Goal: Information Seeking & Learning: Check status

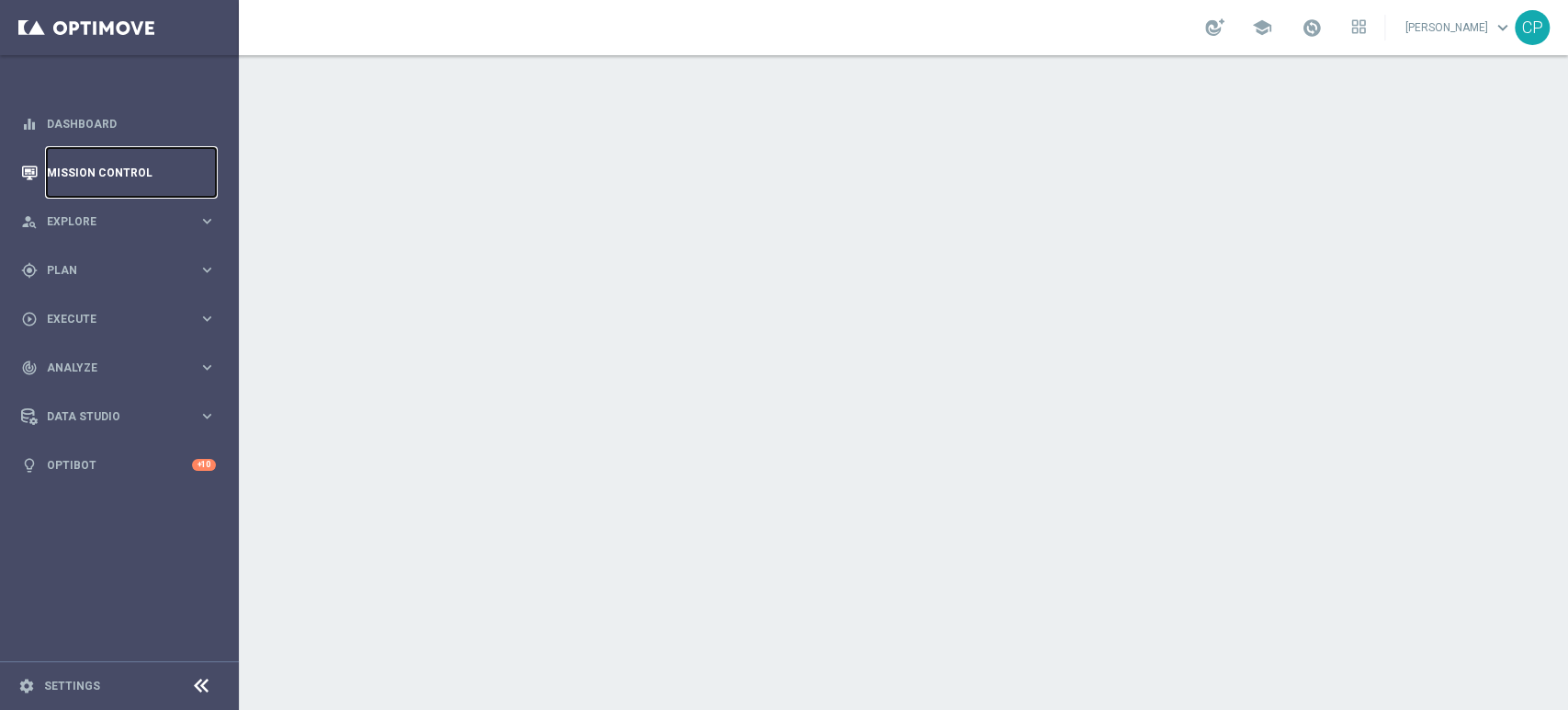
click at [95, 171] on link "Mission Control" at bounding box center [131, 172] width 169 height 49
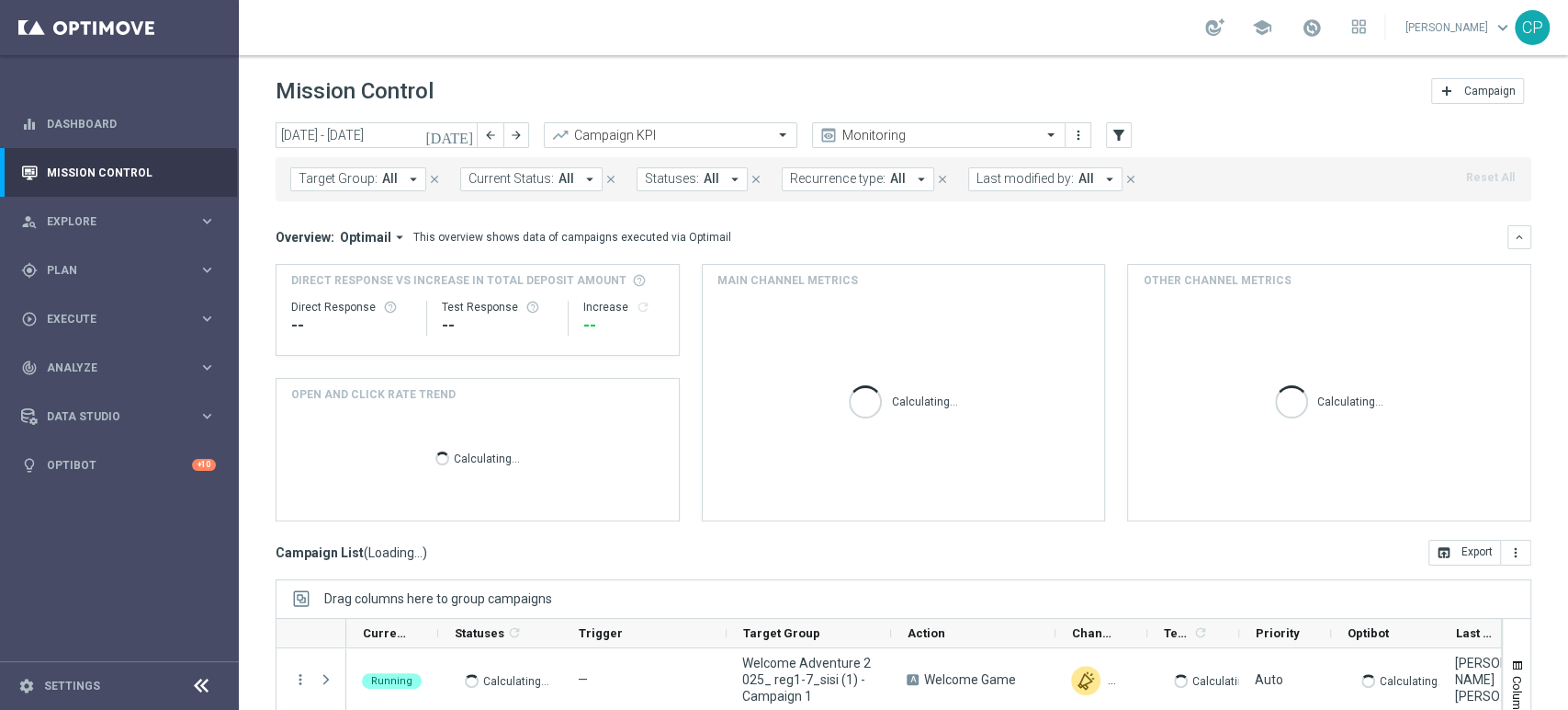
click at [1052, 174] on span "Last modified by:" at bounding box center [1025, 178] width 97 height 16
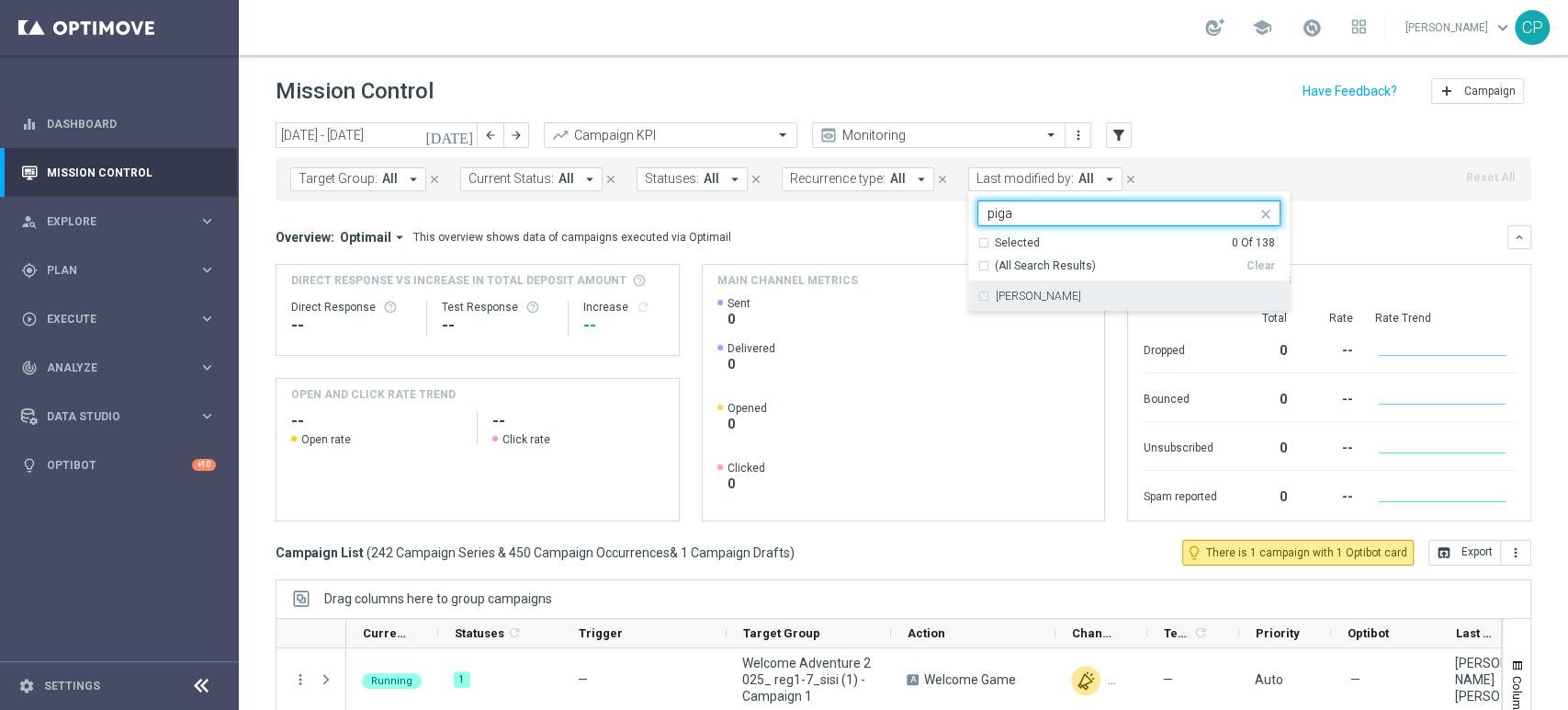
click at [996, 297] on label "[PERSON_NAME]" at bounding box center [1039, 296] width 85 height 11
type input "piga"
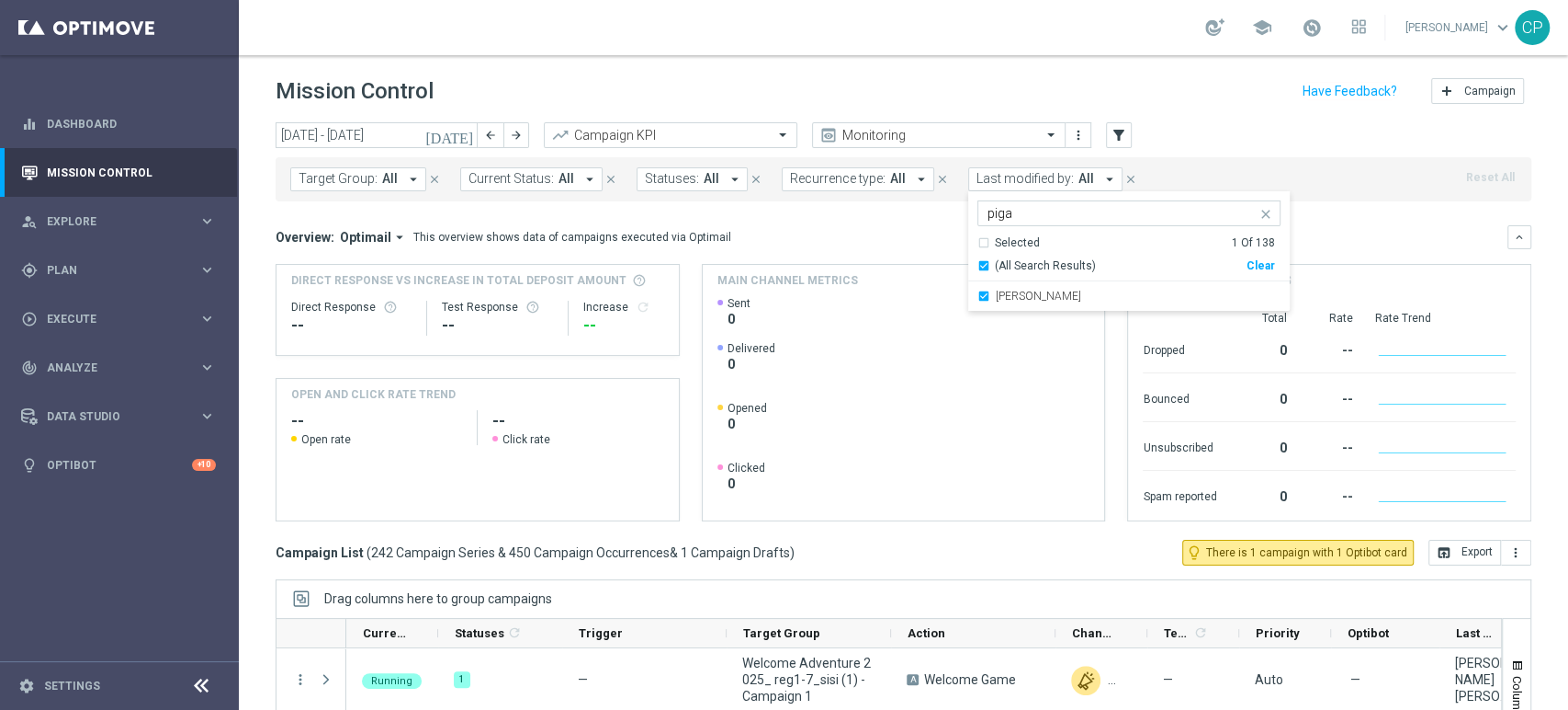
click at [833, 258] on div "Overview: Optimail arrow_drop_down This overview shows data of campaigns execut…" at bounding box center [903, 373] width 1256 height 296
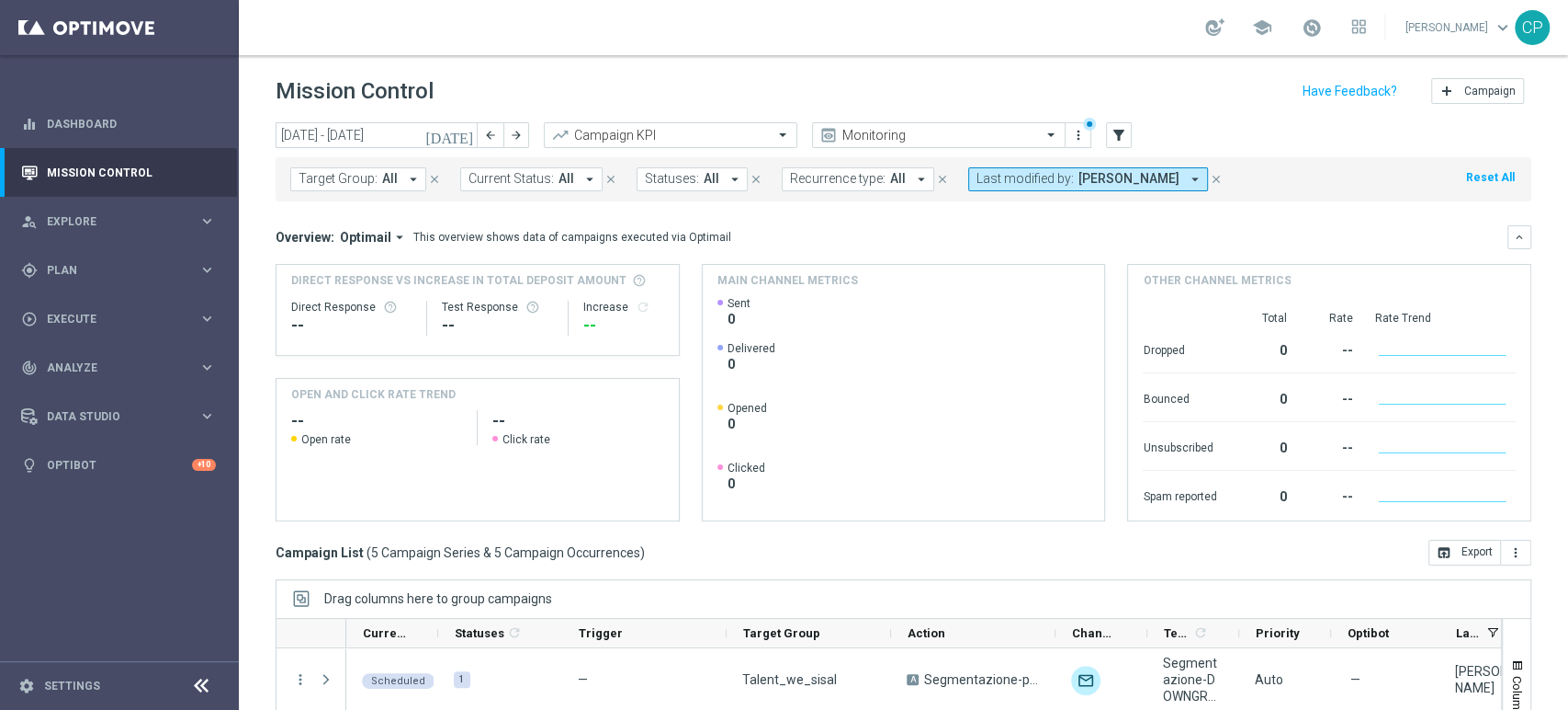
click at [456, 129] on button "[DATE]" at bounding box center [450, 136] width 55 height 28
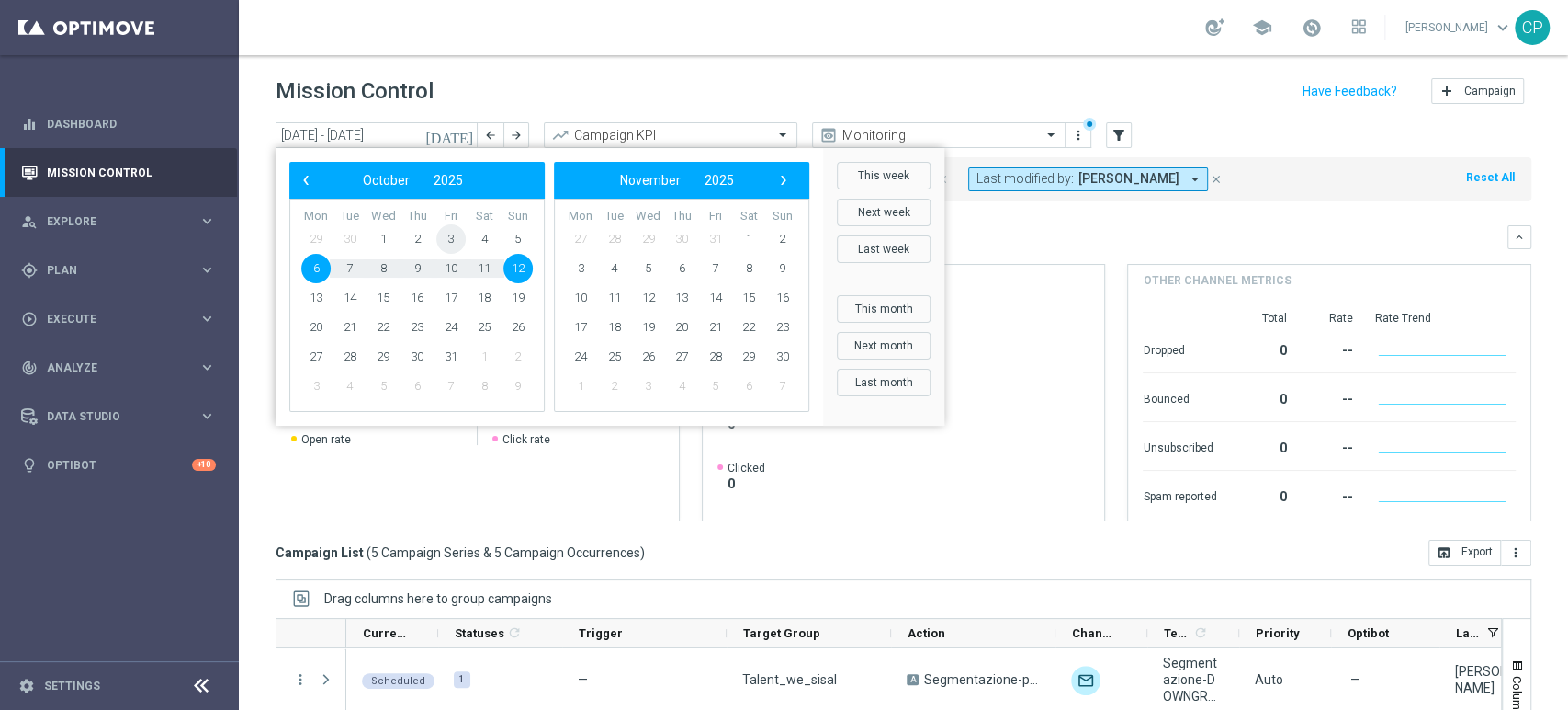
click at [446, 239] on span "3" at bounding box center [451, 239] width 30 height 30
click at [515, 239] on span "5" at bounding box center [518, 239] width 30 height 30
type input "03 Oct 2025 - 05 Oct 2025"
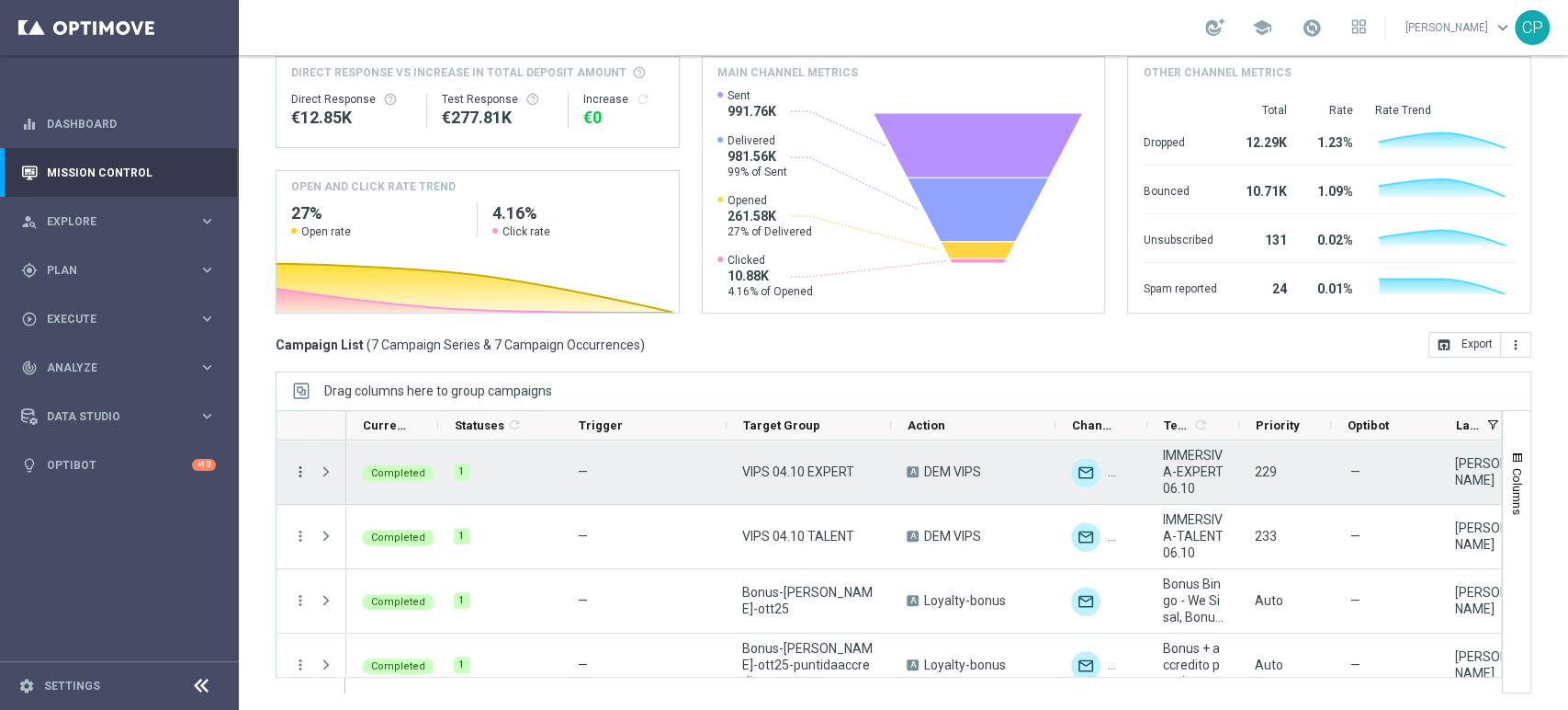
click at [299, 469] on icon "more_vert" at bounding box center [300, 471] width 17 height 17
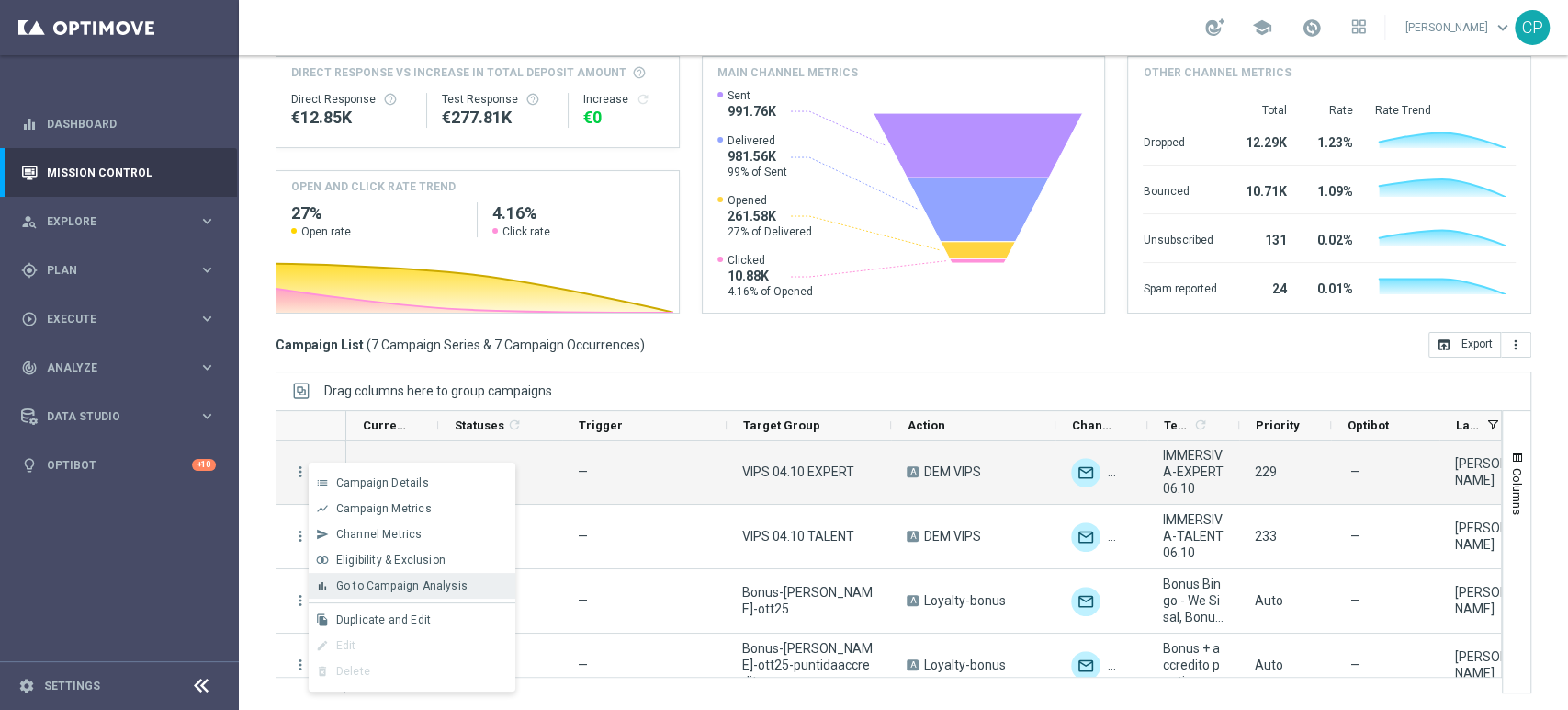
click at [323, 581] on icon "bar_chart" at bounding box center [322, 585] width 13 height 13
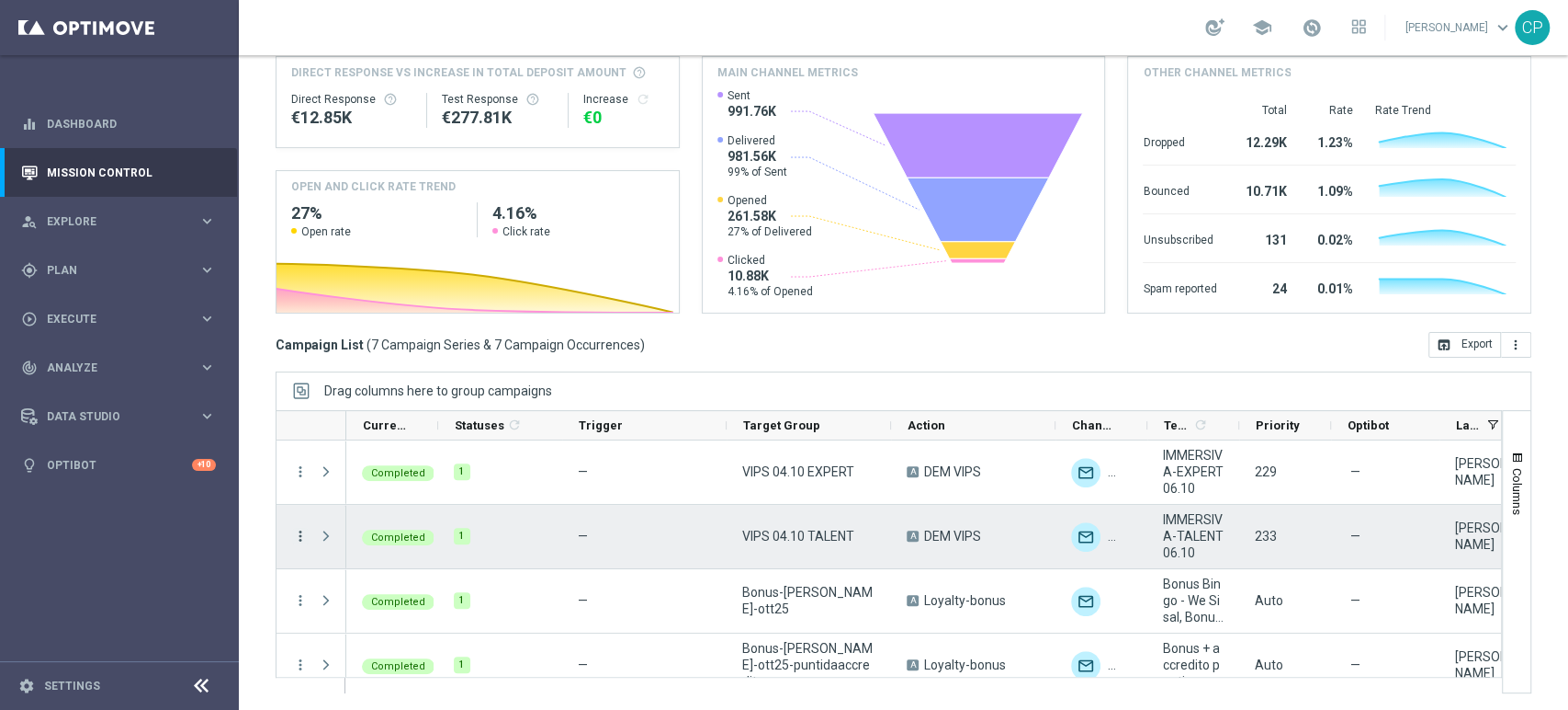
click at [298, 528] on icon "more_vert" at bounding box center [300, 536] width 17 height 17
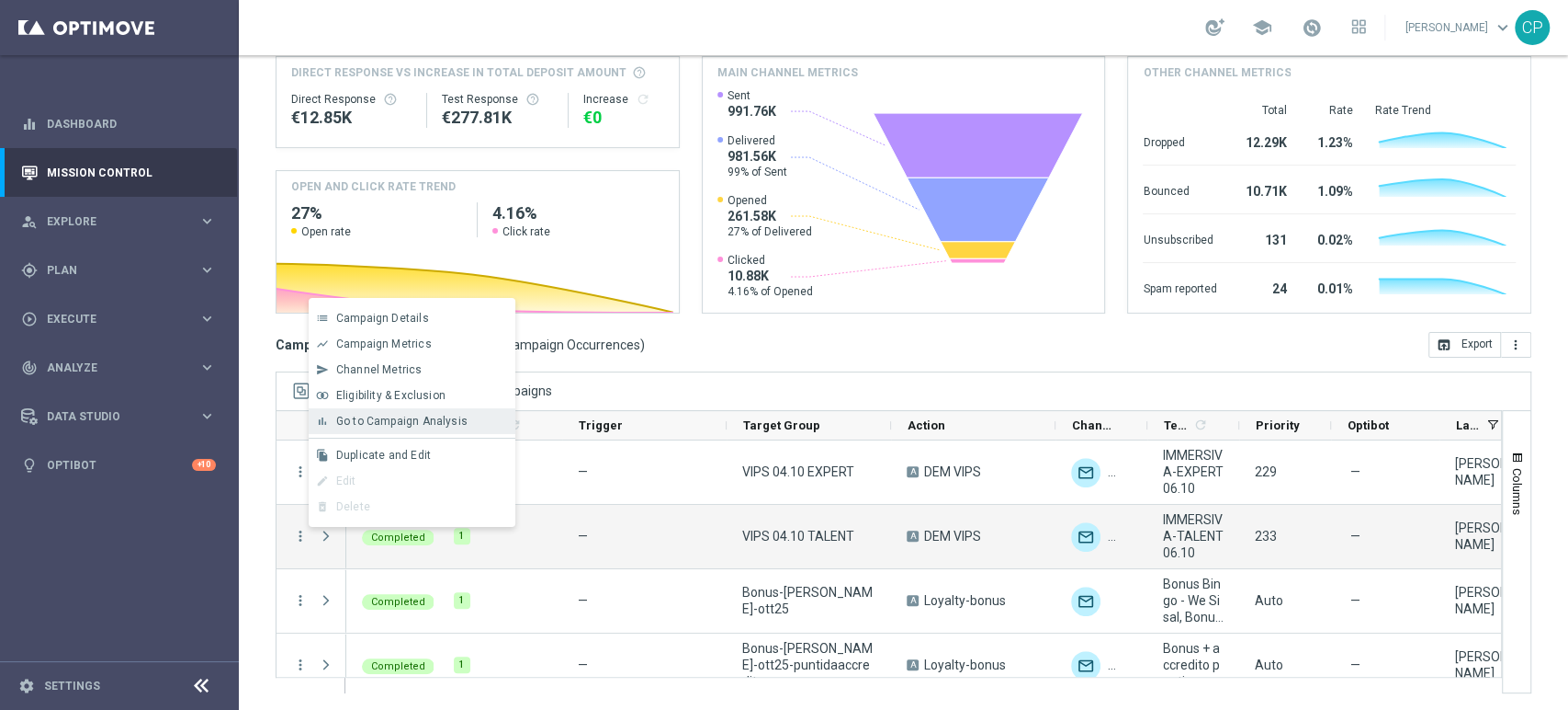
click at [429, 417] on span "Go to Campaign Analysis" at bounding box center [402, 421] width 131 height 13
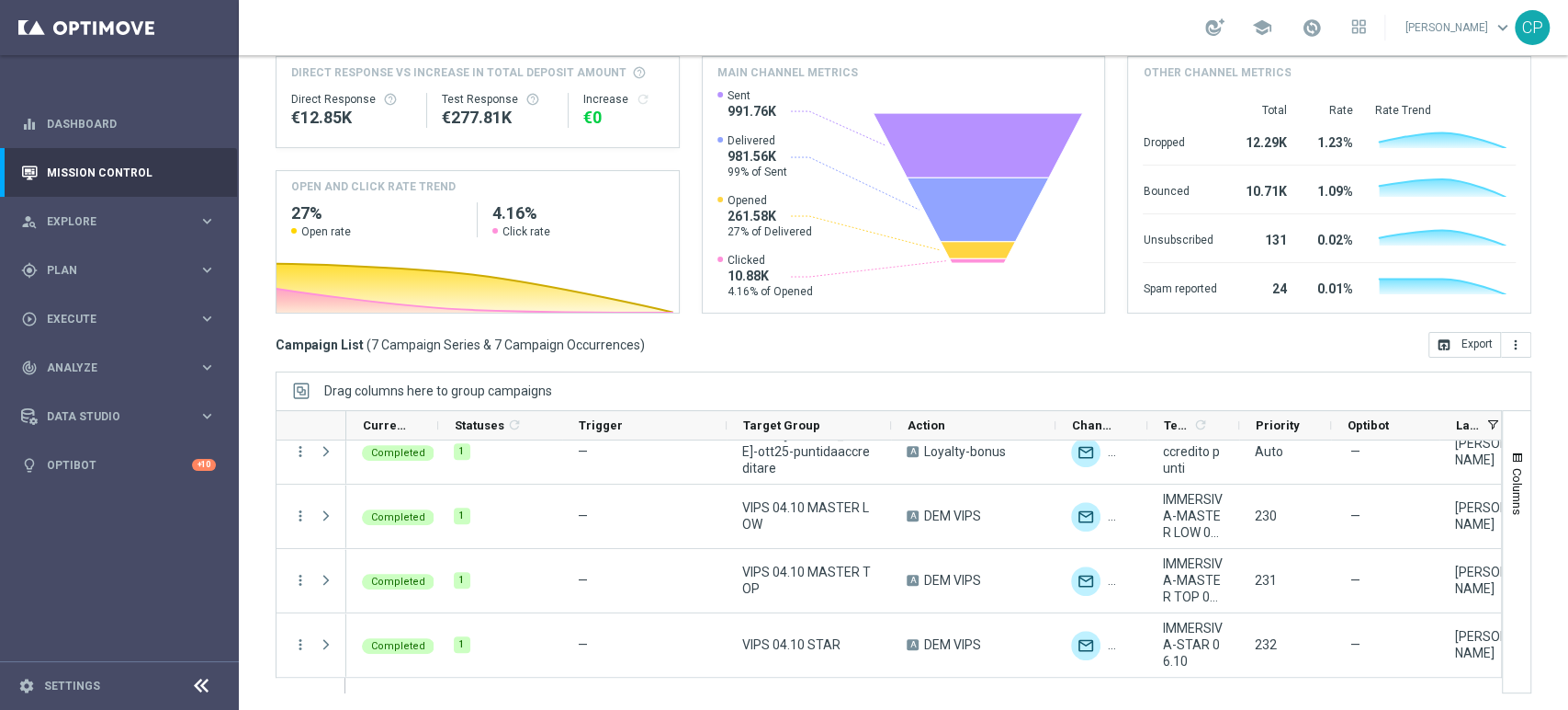
scroll to position [214, 0]
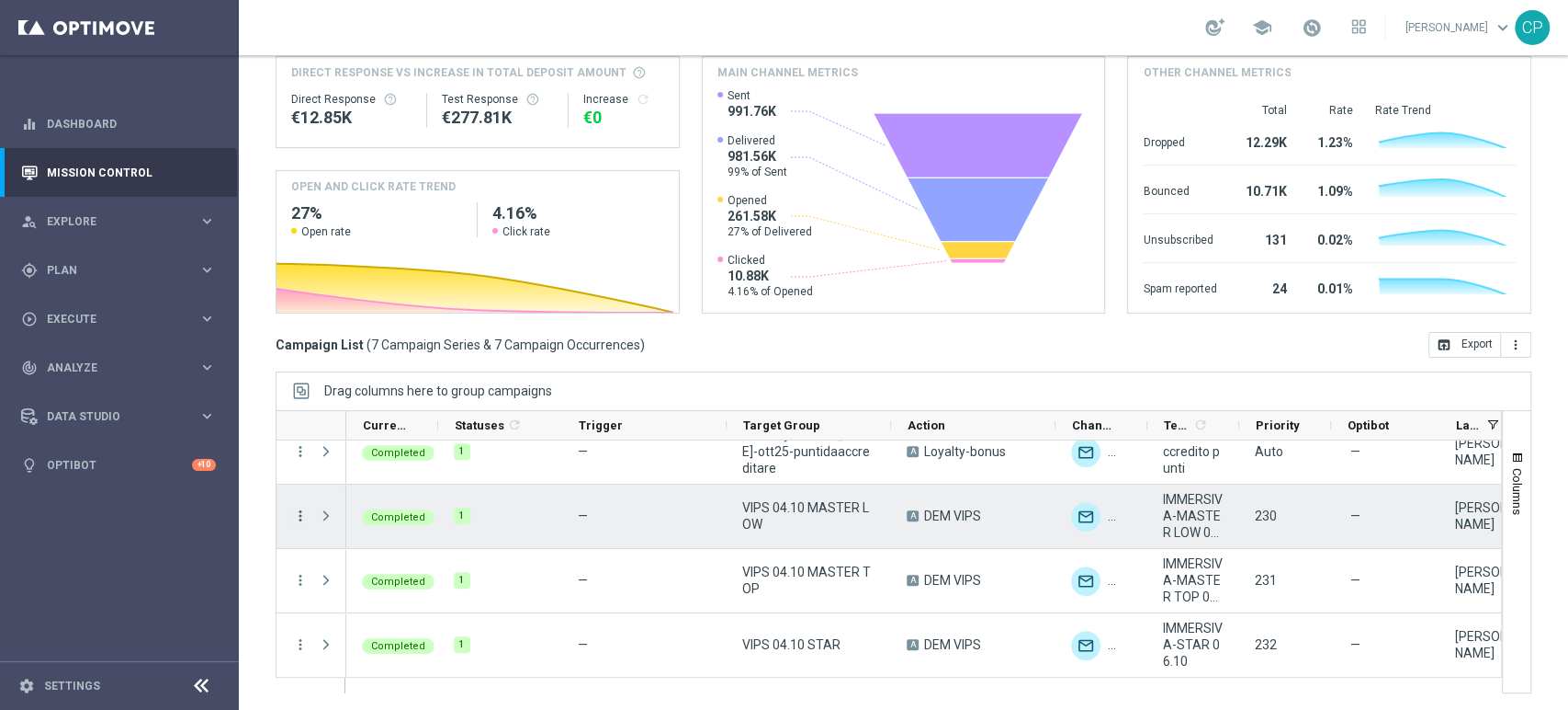
click at [294, 515] on icon "more_vert" at bounding box center [300, 516] width 17 height 17
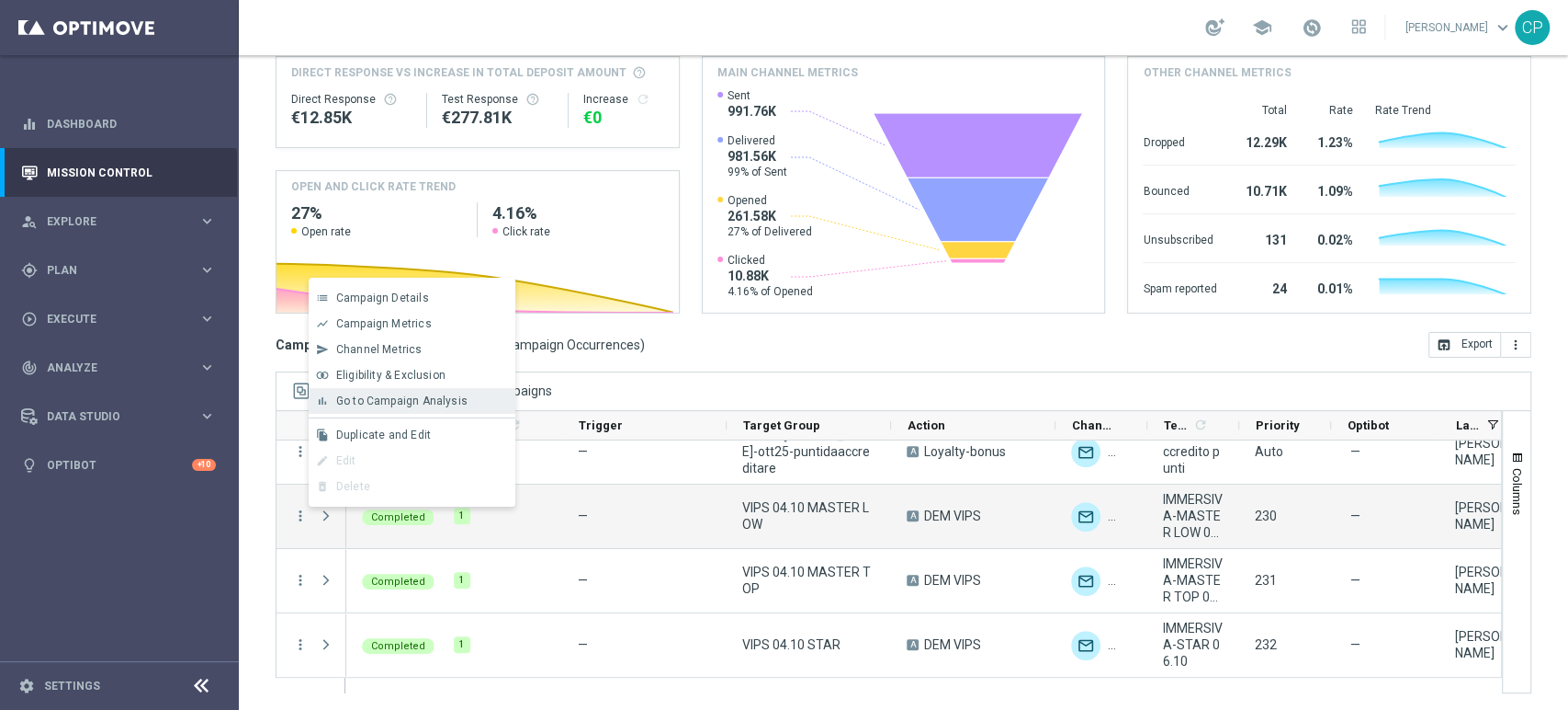
click at [373, 406] on span "Go to Campaign Analysis" at bounding box center [402, 401] width 131 height 13
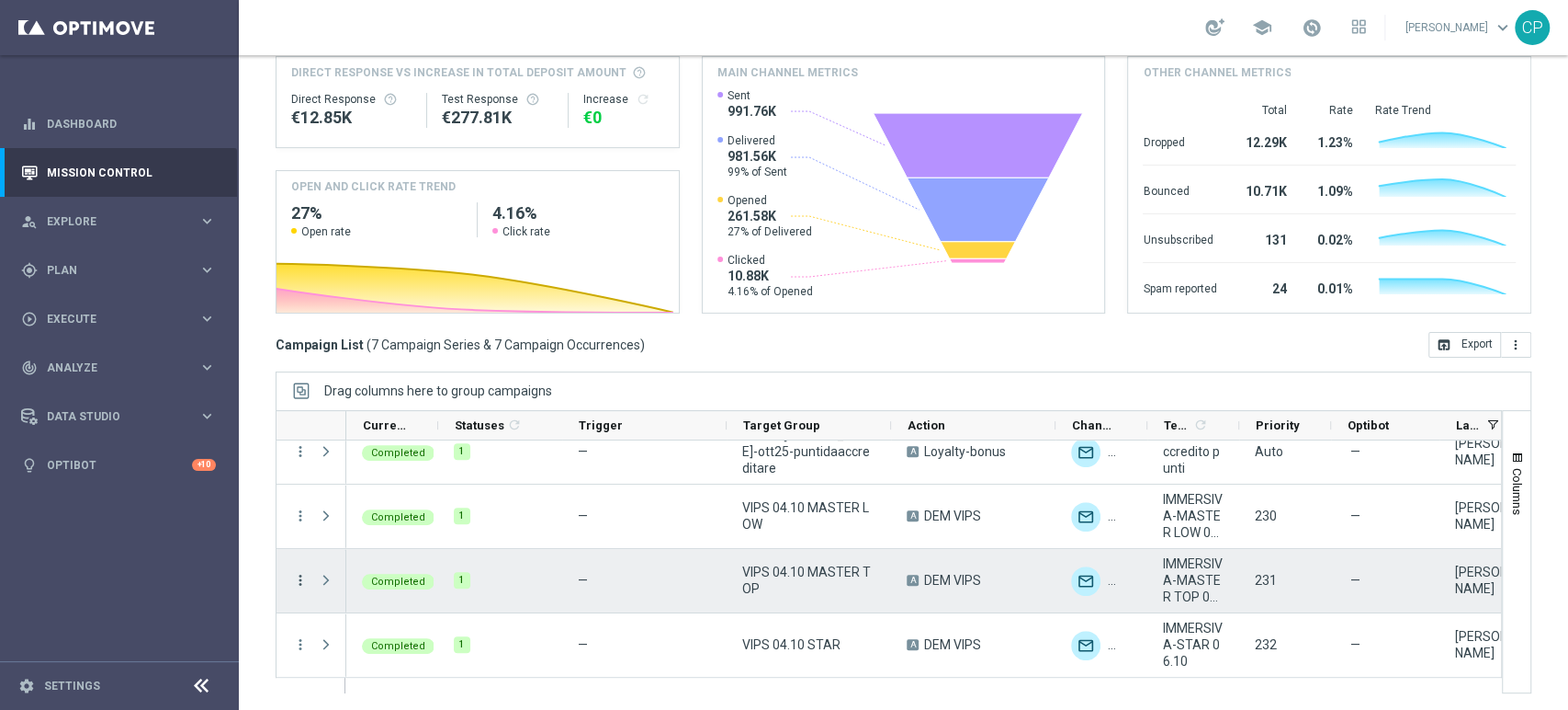
click at [298, 581] on icon "more_vert" at bounding box center [300, 580] width 17 height 17
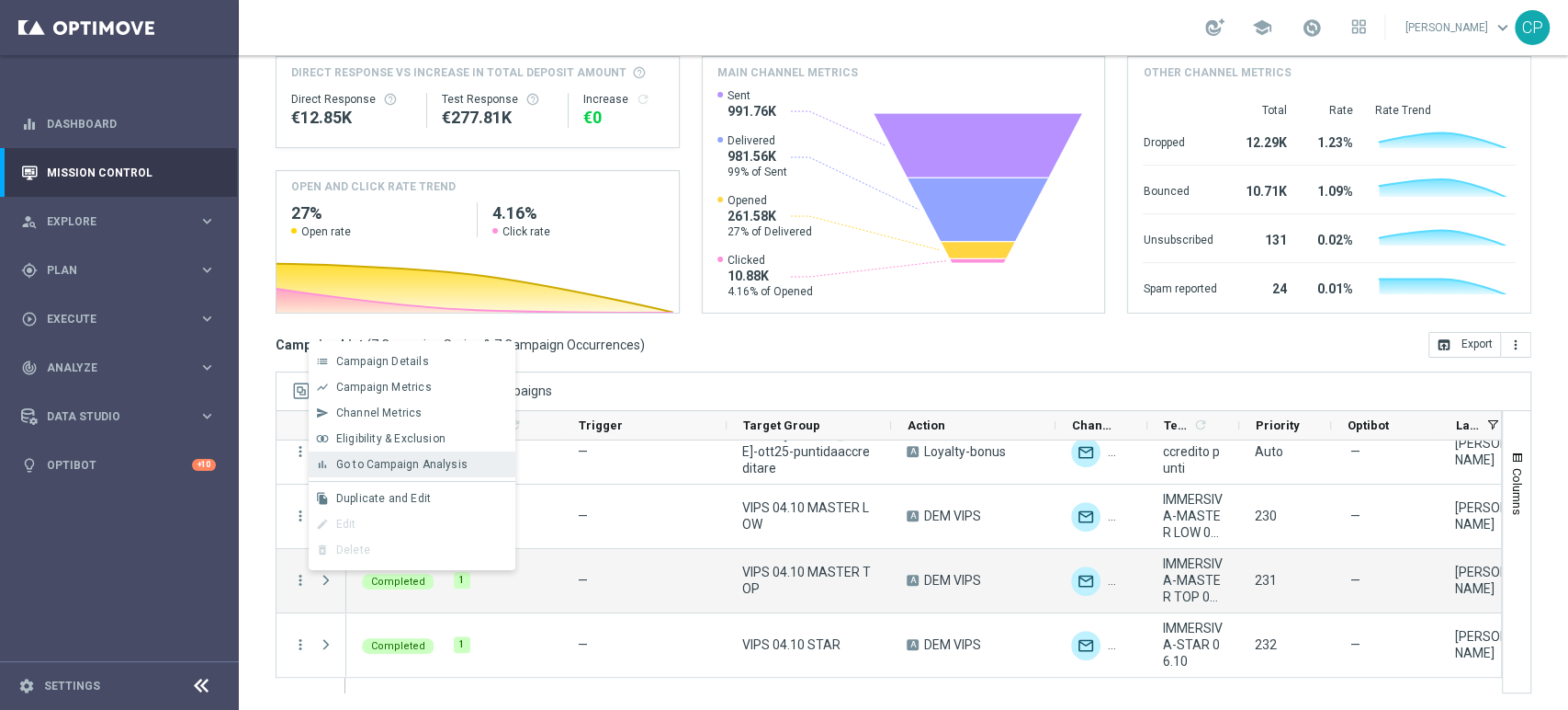
click at [411, 463] on span "Go to Campaign Analysis" at bounding box center [402, 464] width 131 height 13
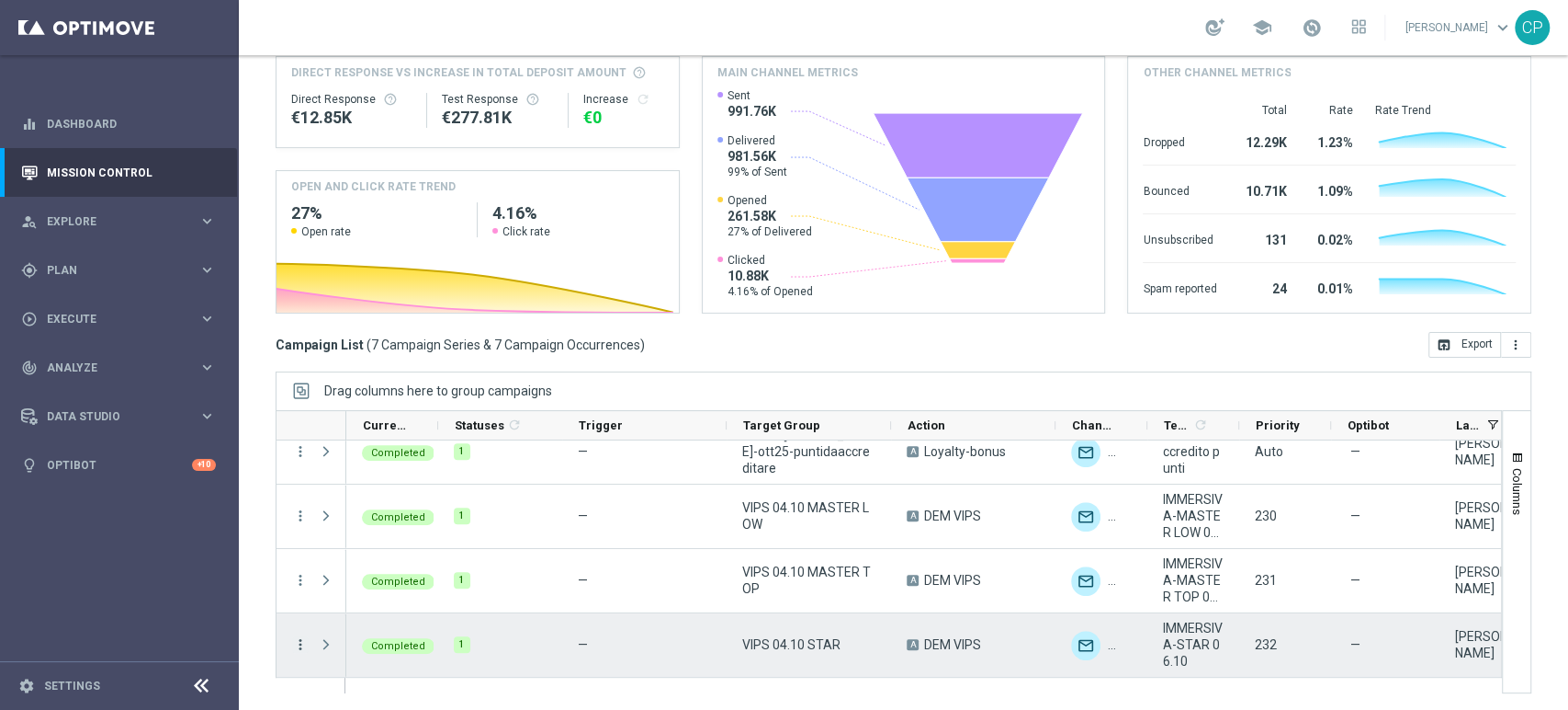
click at [299, 646] on icon "more_vert" at bounding box center [300, 644] width 17 height 17
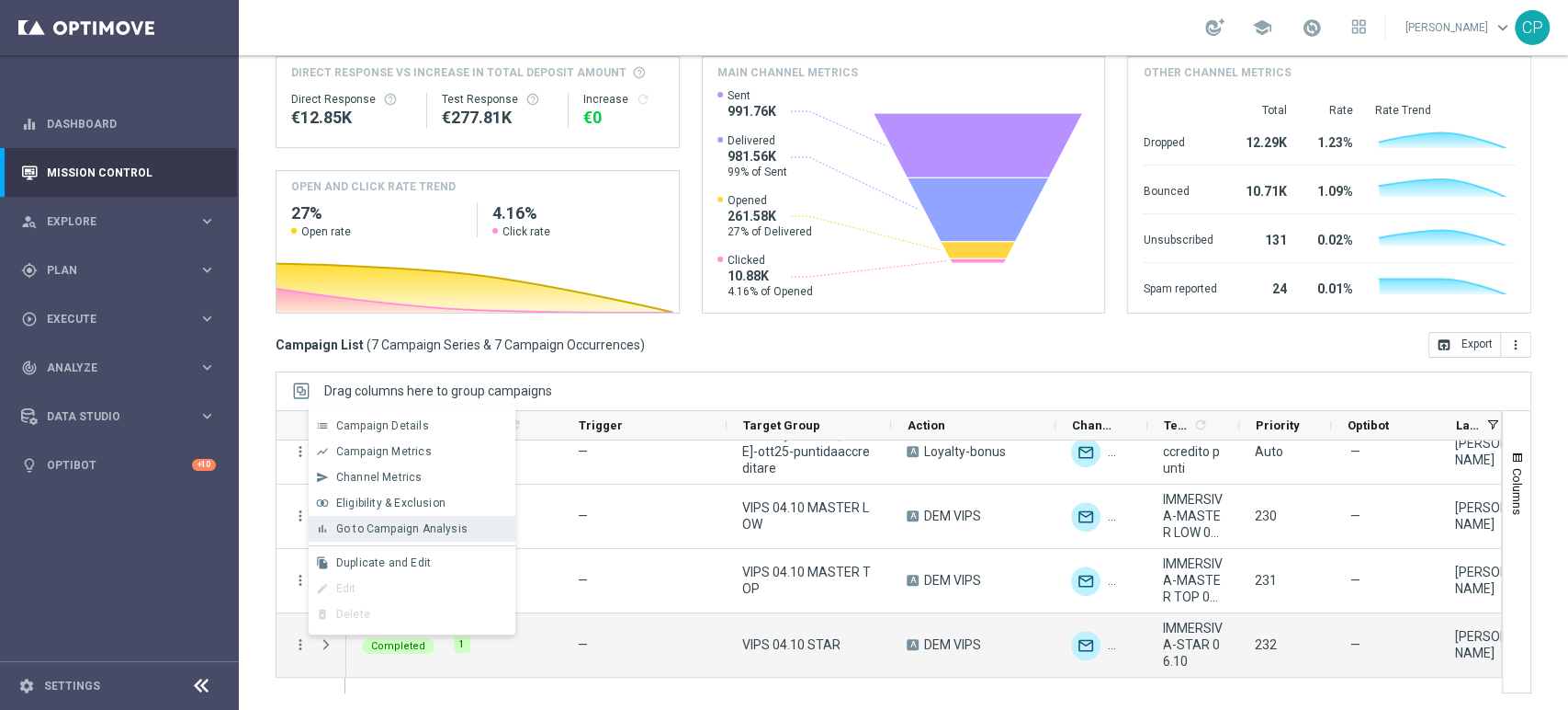
click at [396, 526] on span "Go to Campaign Analysis" at bounding box center [402, 529] width 131 height 13
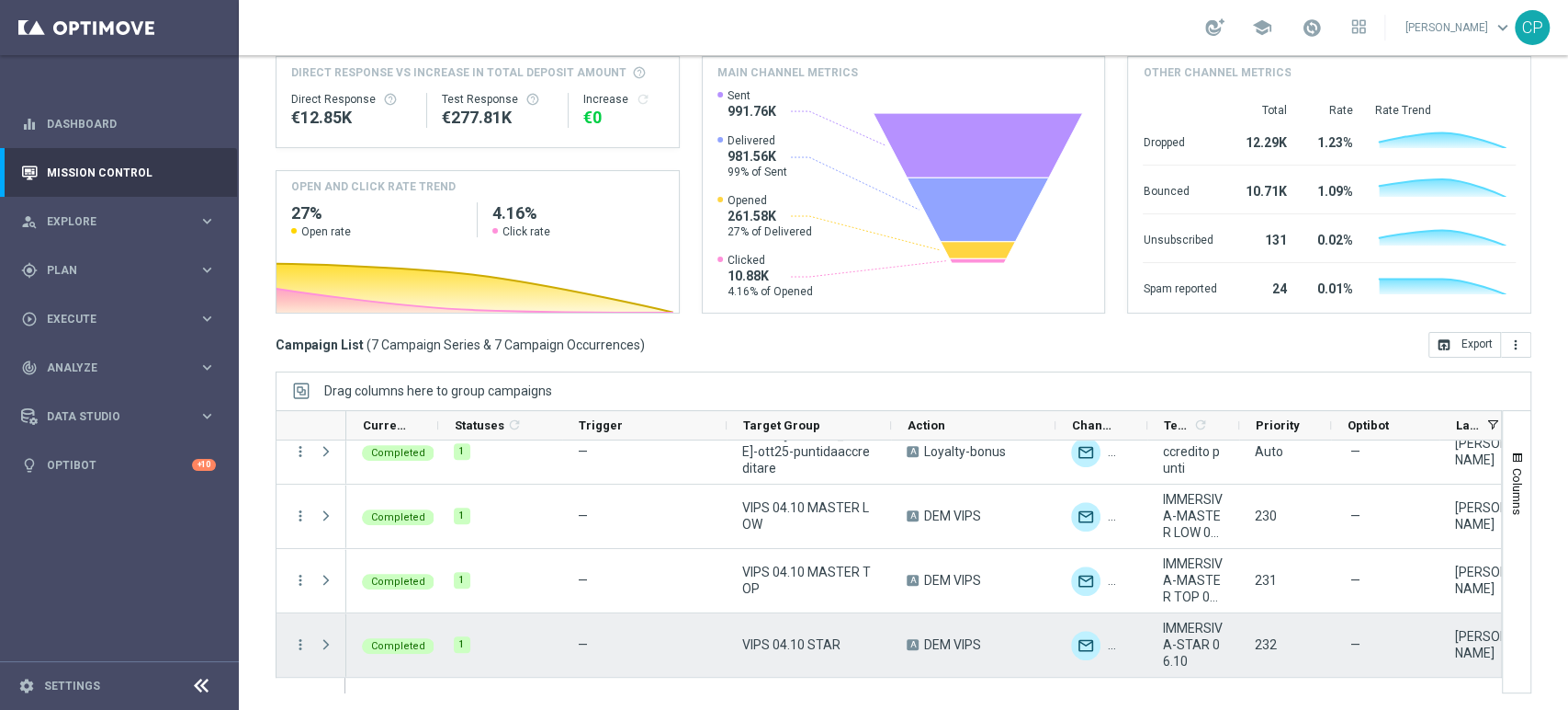
scroll to position [124, 0]
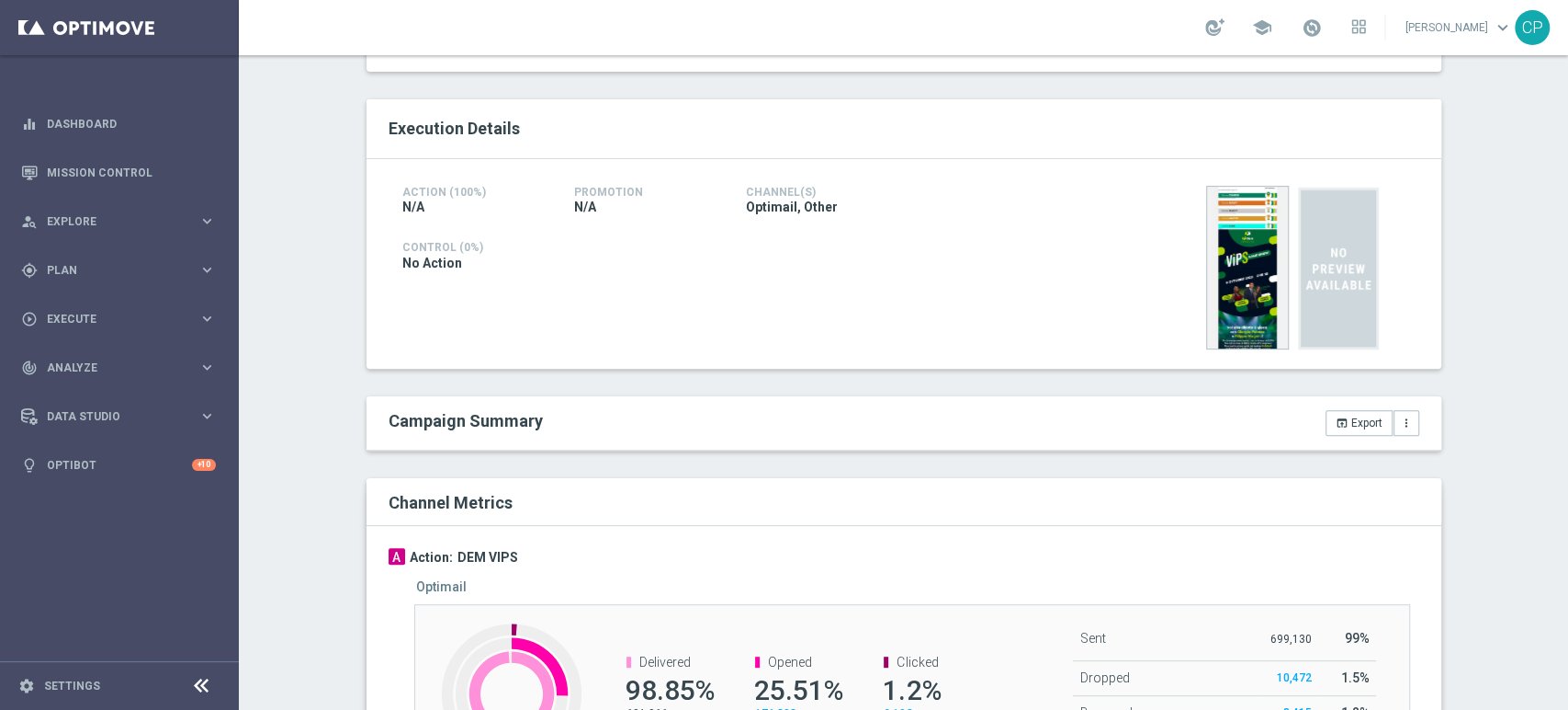
scroll to position [416, 0]
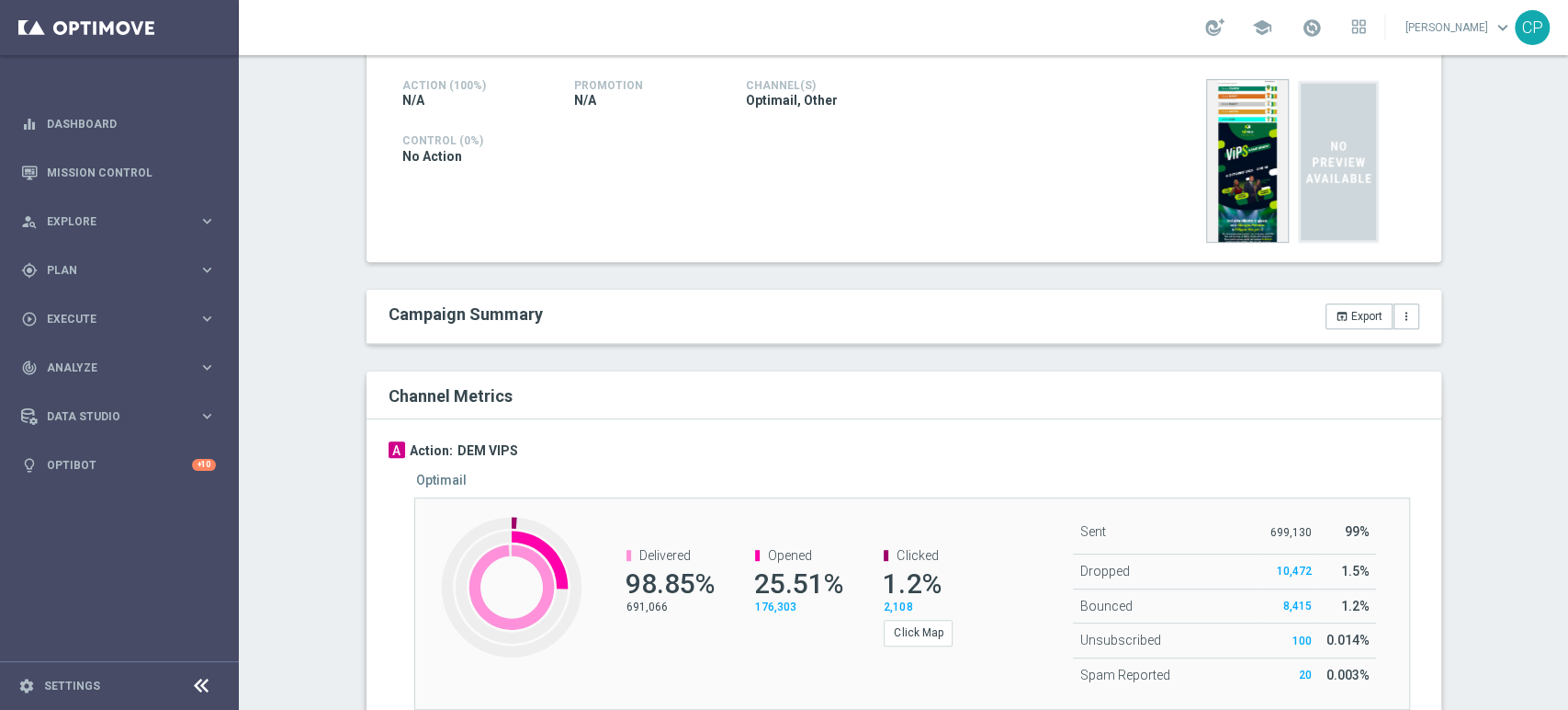
click at [742, 351] on div "Execution Details Action (100%) N/A Promotion N/A Channel(s) Optimail, Other" at bounding box center [904, 486] width 1075 height 988
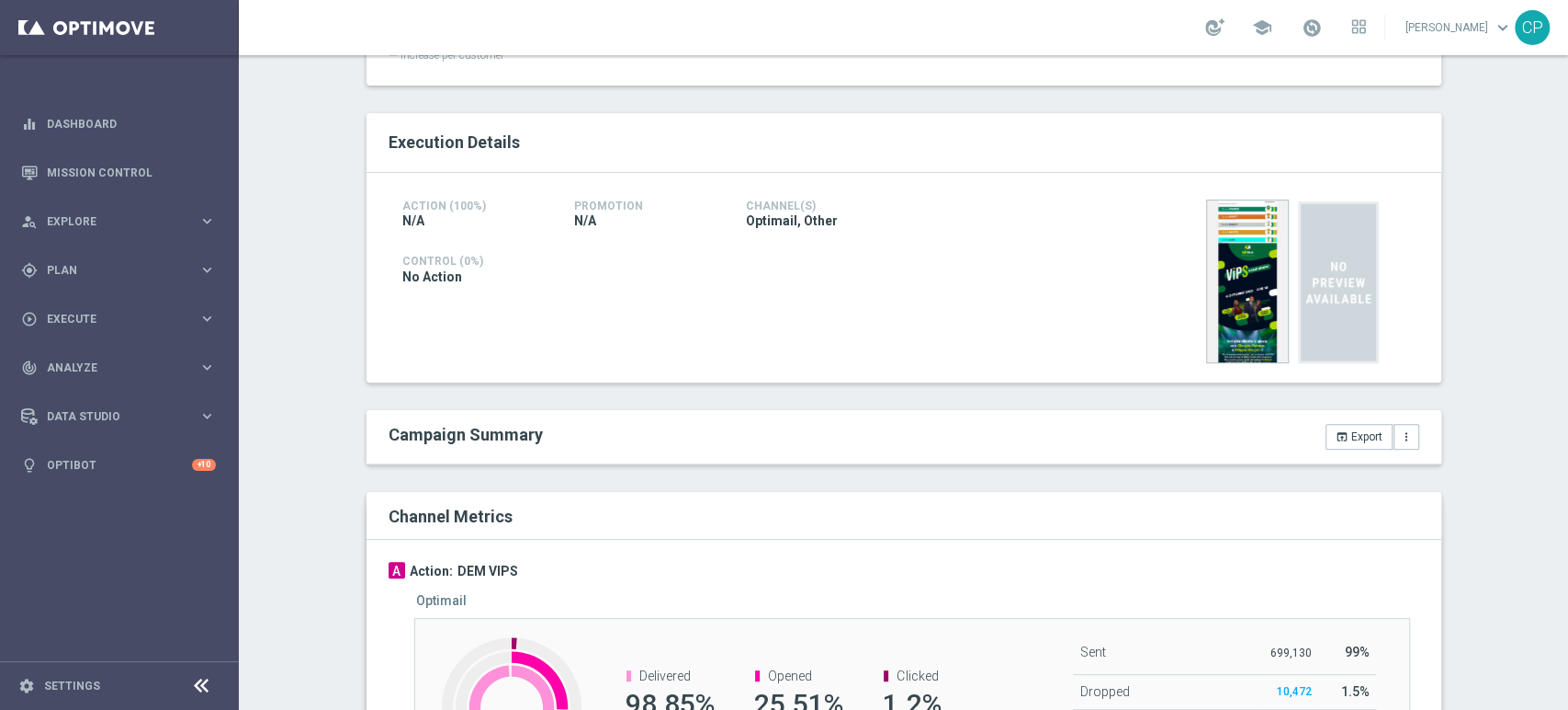
scroll to position [298, 0]
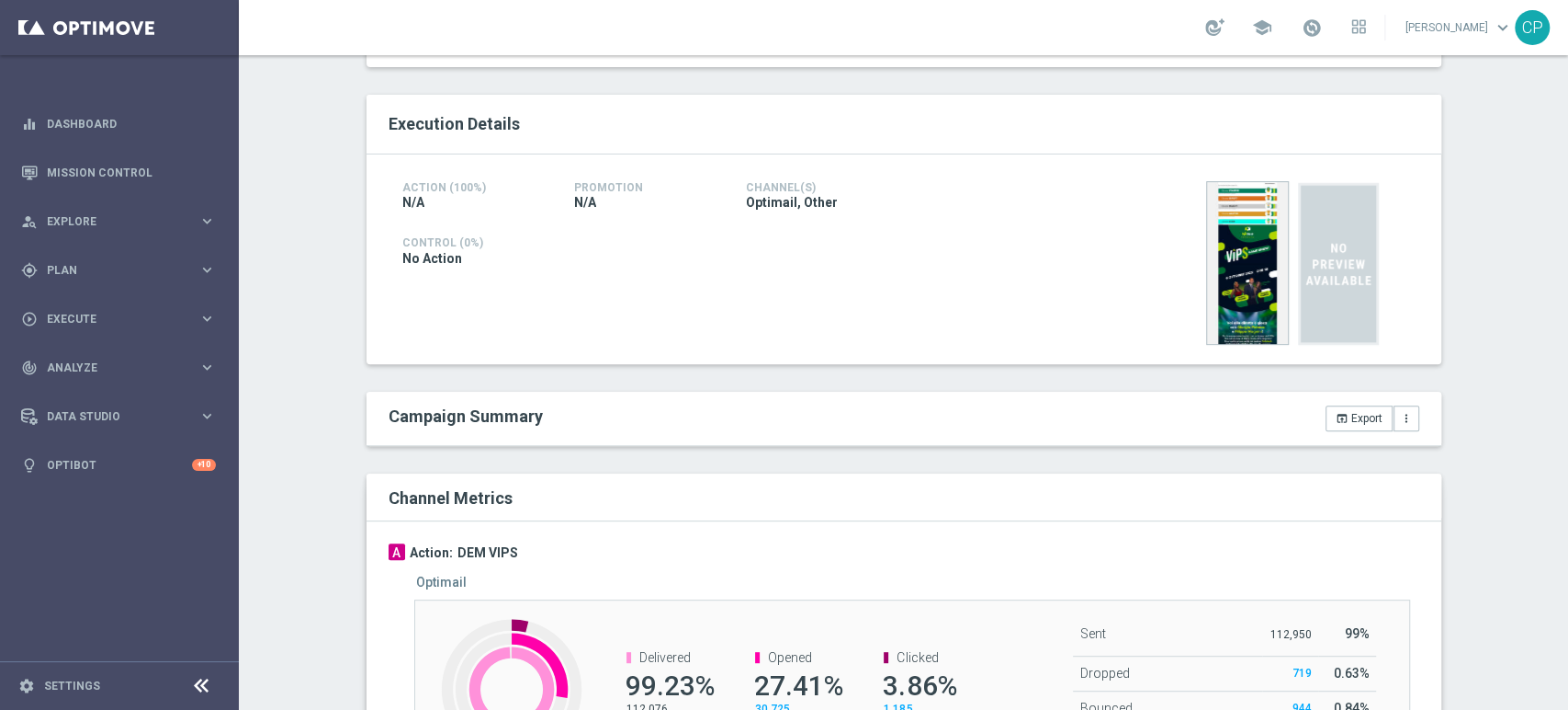
scroll to position [657, 0]
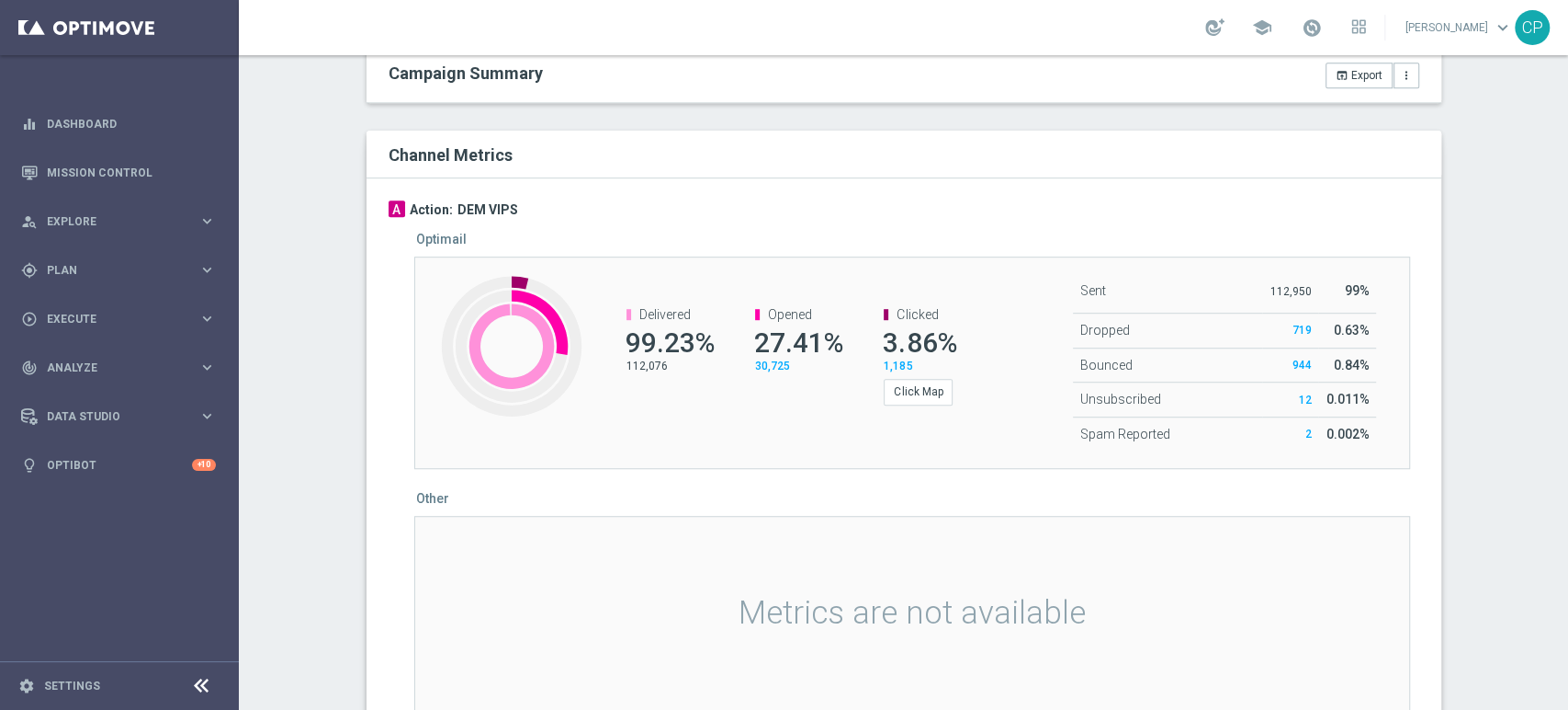
click at [858, 197] on div "A Action: DEM VIPS Optimail Created with Highcharts 9.3.3 Clicked: 3.9% Deliver…" at bounding box center [904, 459] width 1075 height 562
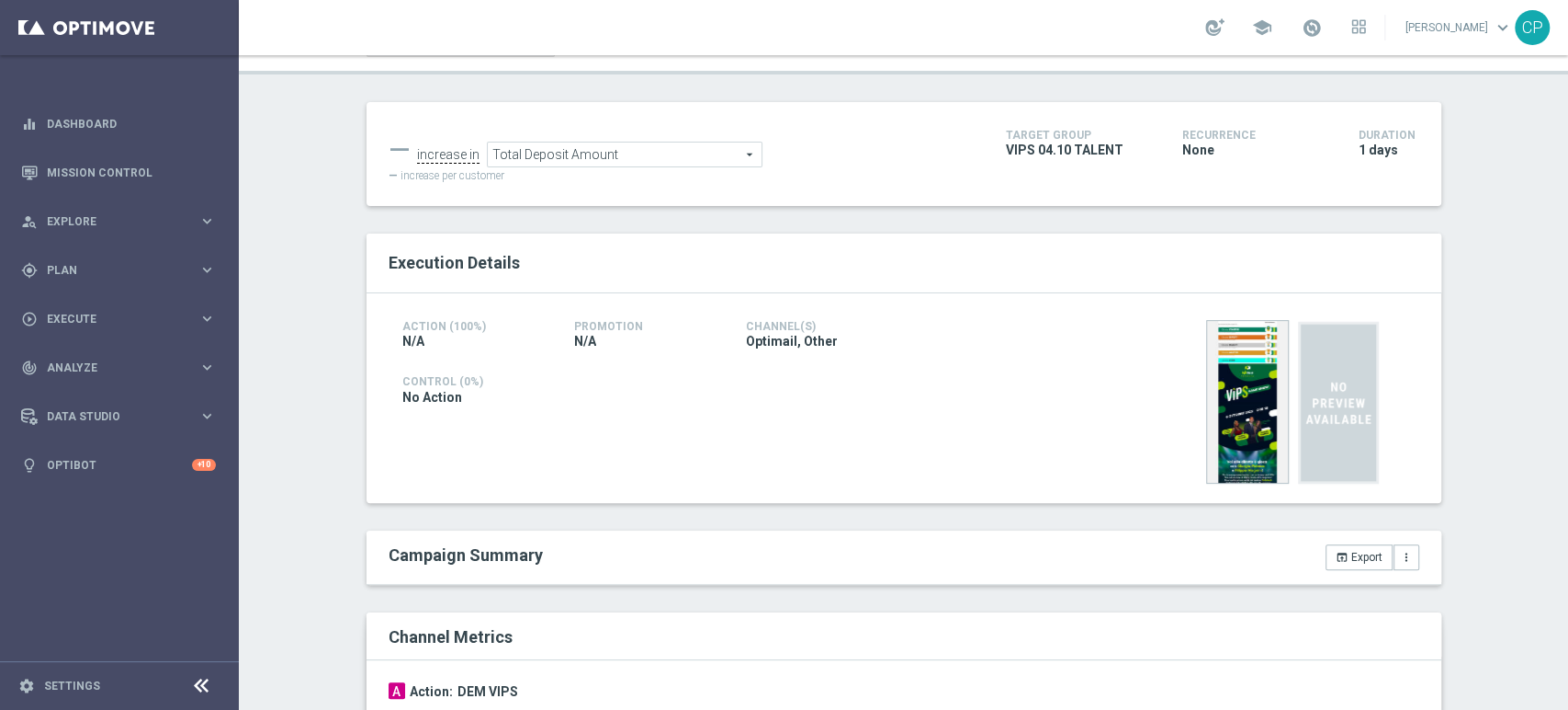
scroll to position [177, 0]
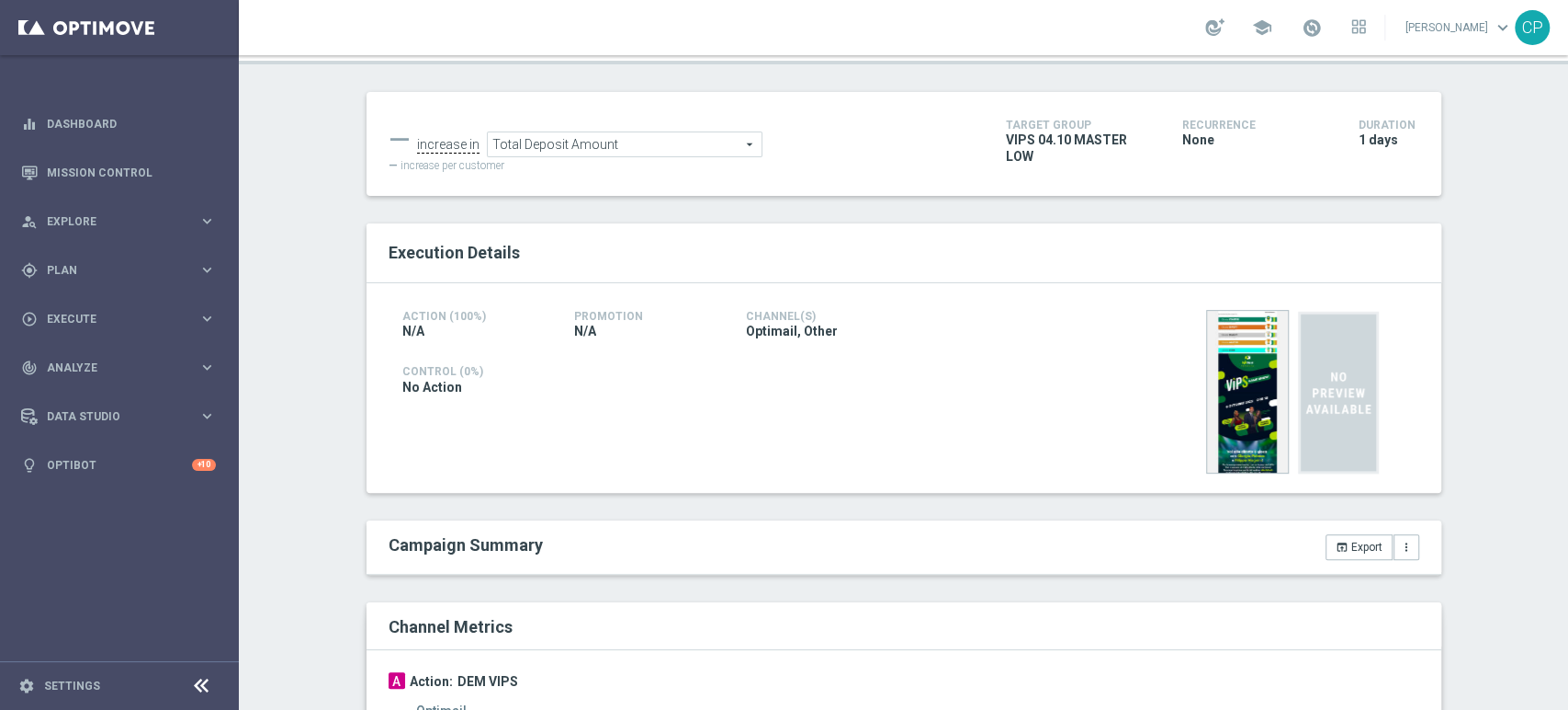
scroll to position [110, 0]
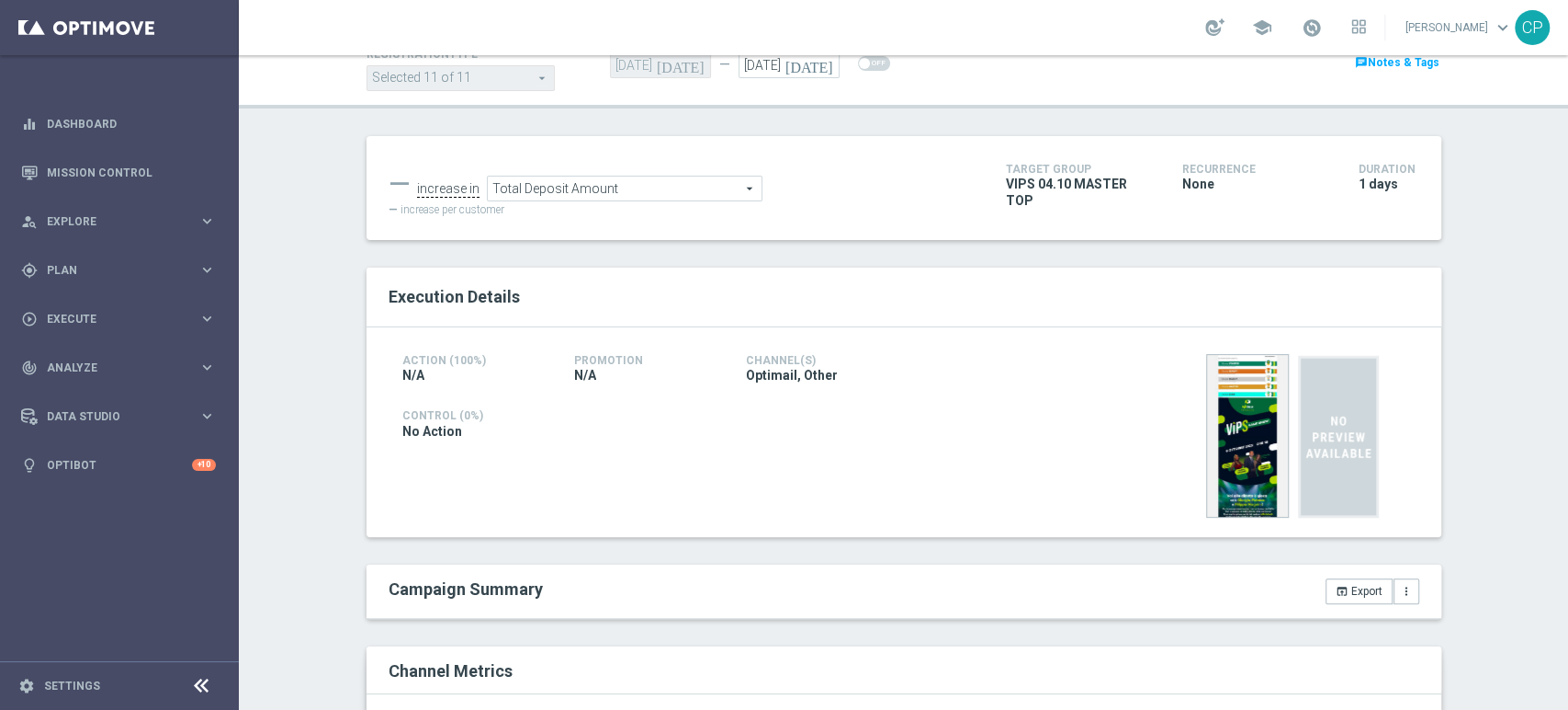
scroll to position [140, 0]
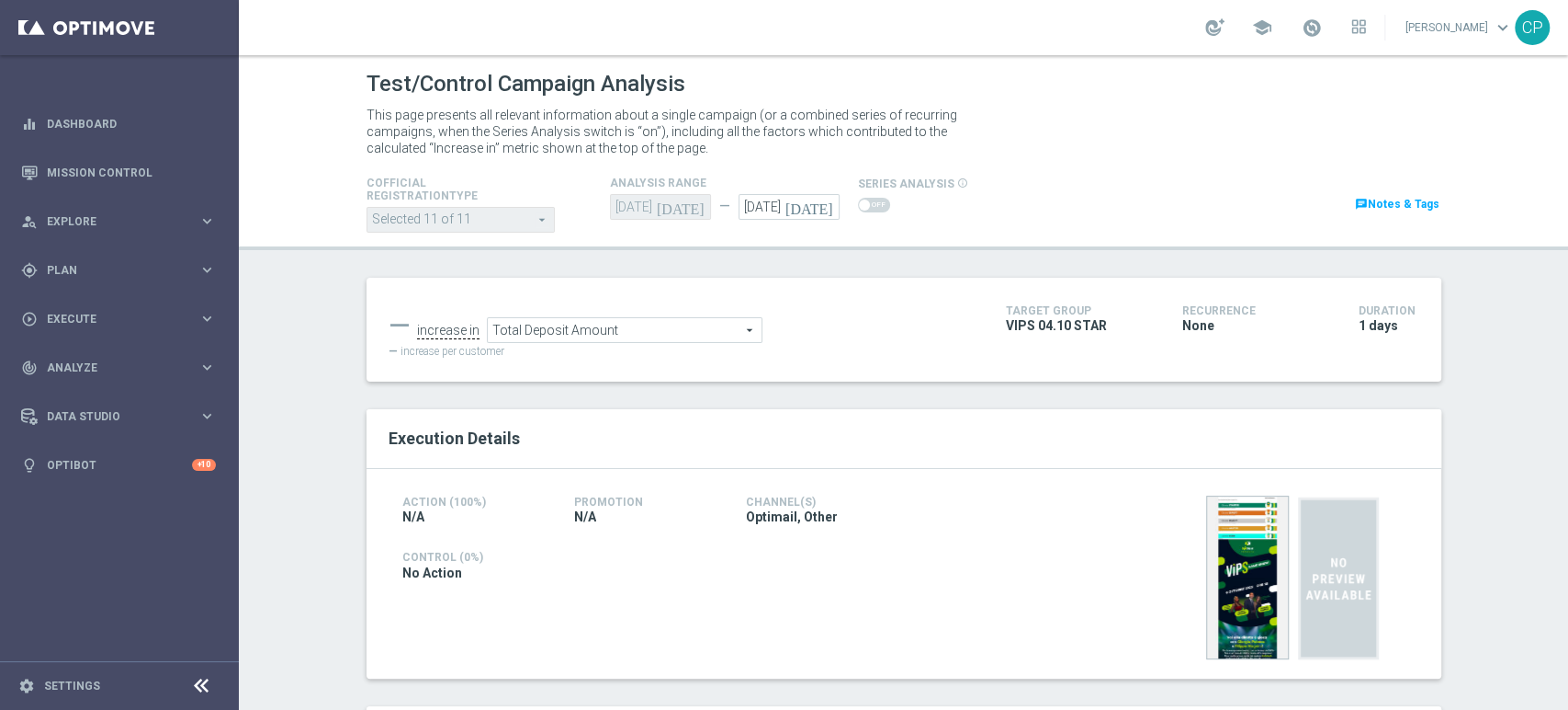
click at [1509, 402] on div "Test/Control Campaign Analysis This page presents all relevant information abou…" at bounding box center [903, 383] width 1330 height 655
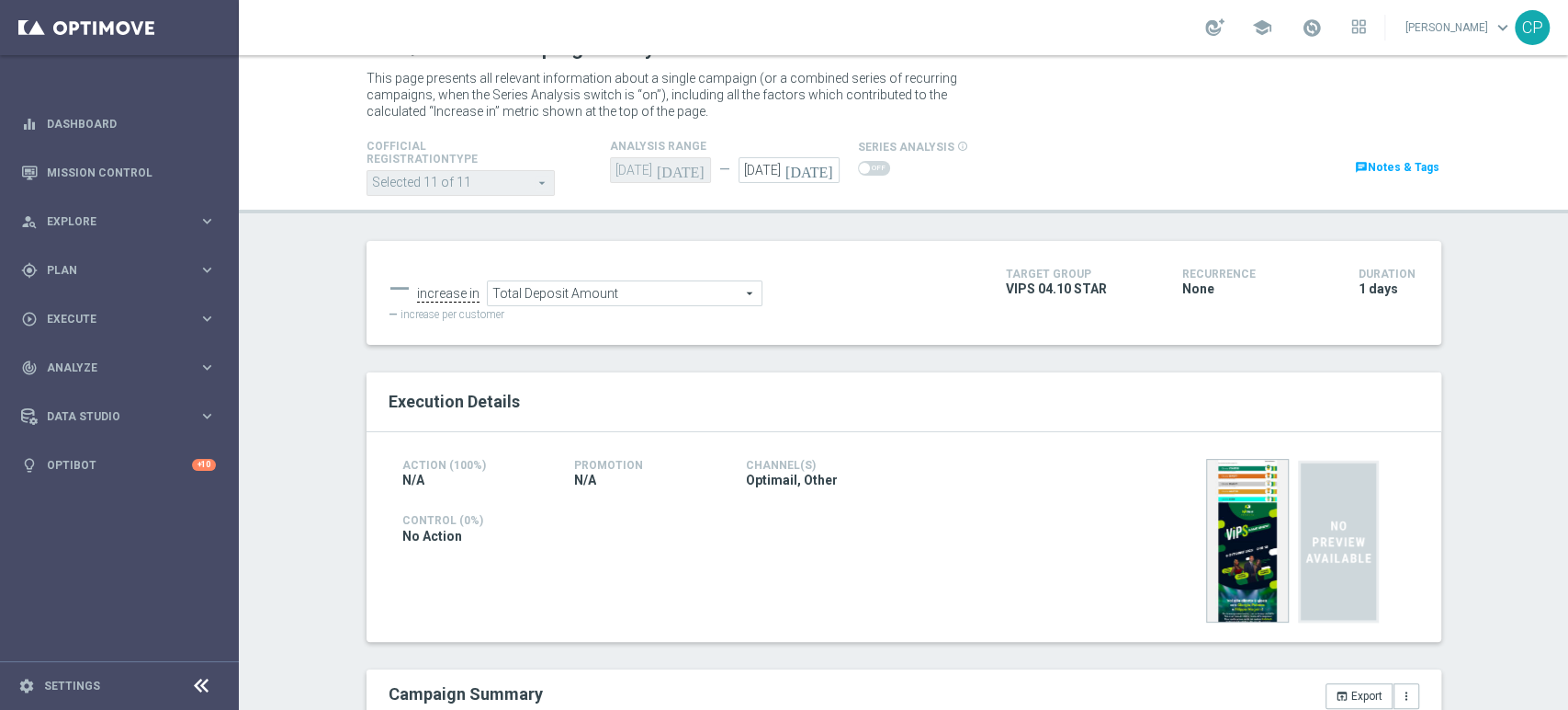
scroll to position [36, 0]
click at [877, 270] on ul "— increase in Total Deposit Amount Total Deposit Amount arrow_drop_down search" at bounding box center [684, 285] width 599 height 43
click at [1286, 230] on div "Test/Control Campaign Analysis This page presents all relevant information abou…" at bounding box center [903, 383] width 1330 height 655
click at [1496, 390] on div "Test/Control Campaign Analysis This page presents all relevant information abou…" at bounding box center [903, 383] width 1330 height 655
click at [821, 275] on ul "— increase in Total Deposit Amount Total Deposit Amount arrow_drop_down search" at bounding box center [684, 285] width 599 height 43
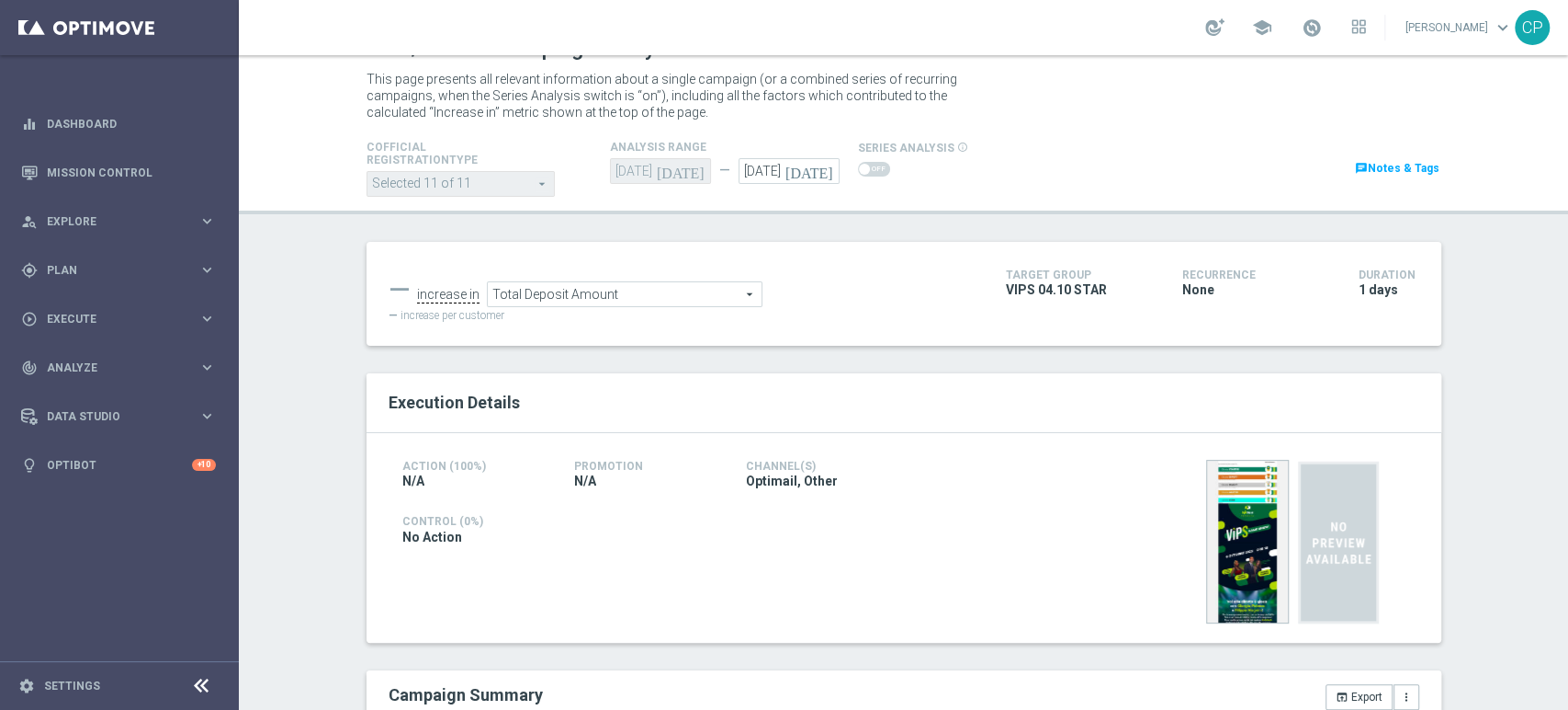
click at [939, 205] on header "Test/Control Campaign Analysis This page presents all relevant information abou…" at bounding box center [903, 116] width 1330 height 195
click at [322, 246] on div "Test/Control Campaign Analysis This page presents all relevant information abou…" at bounding box center [903, 383] width 1330 height 655
click at [904, 374] on div "Execution Details" at bounding box center [904, 403] width 1075 height 60
click at [298, 385] on div "Test/Control Campaign Analysis This page presents all relevant information abou…" at bounding box center [903, 383] width 1330 height 655
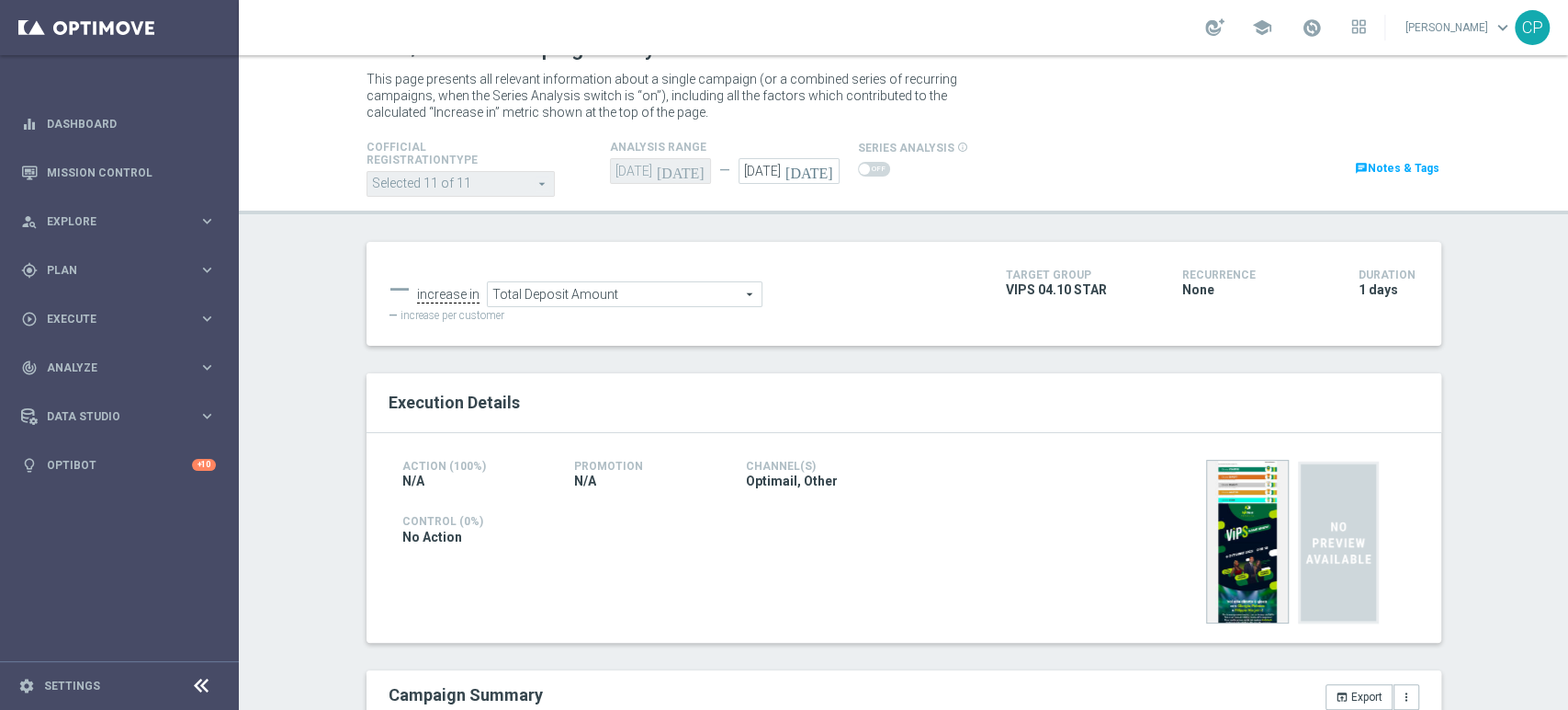
click at [1322, 31] on span at bounding box center [1312, 28] width 20 height 20
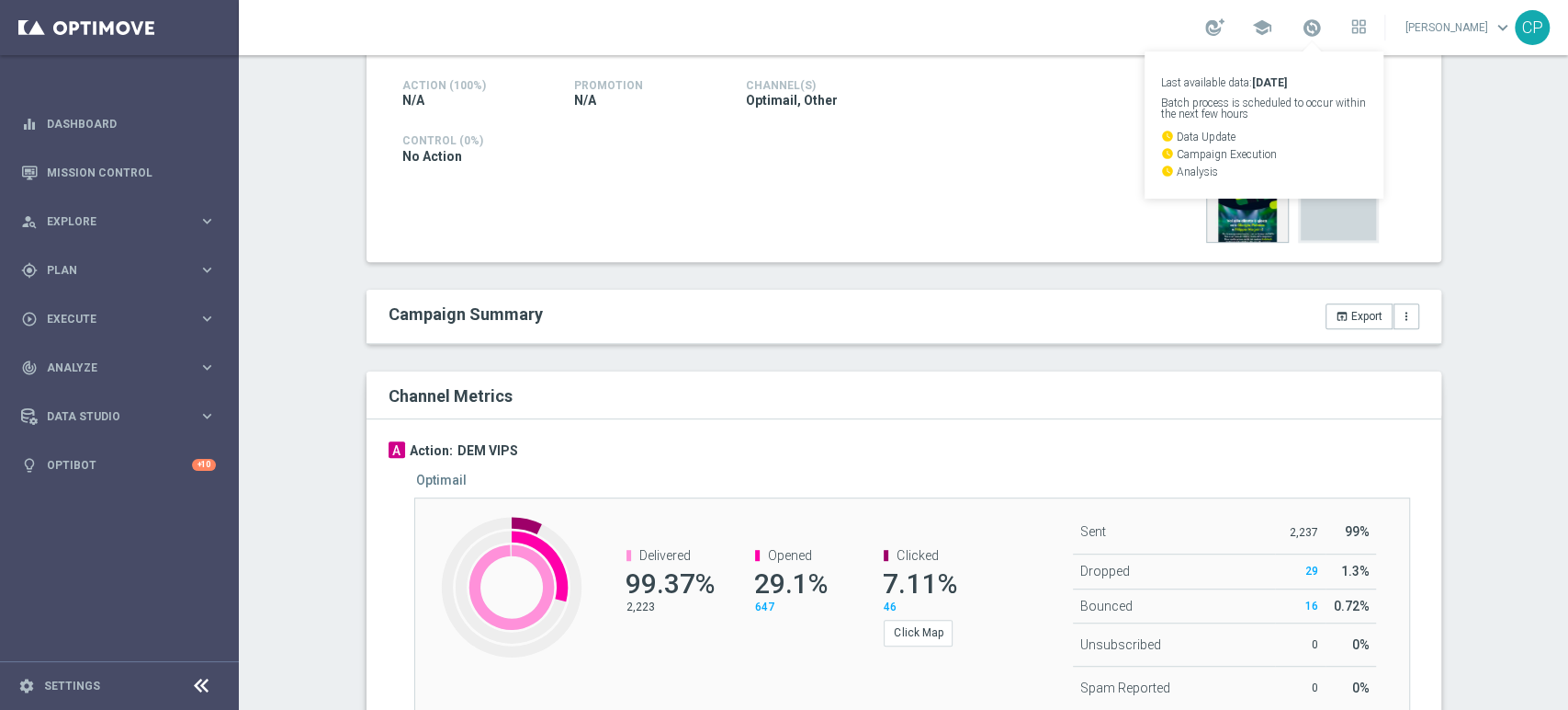
scroll to position [415, 0]
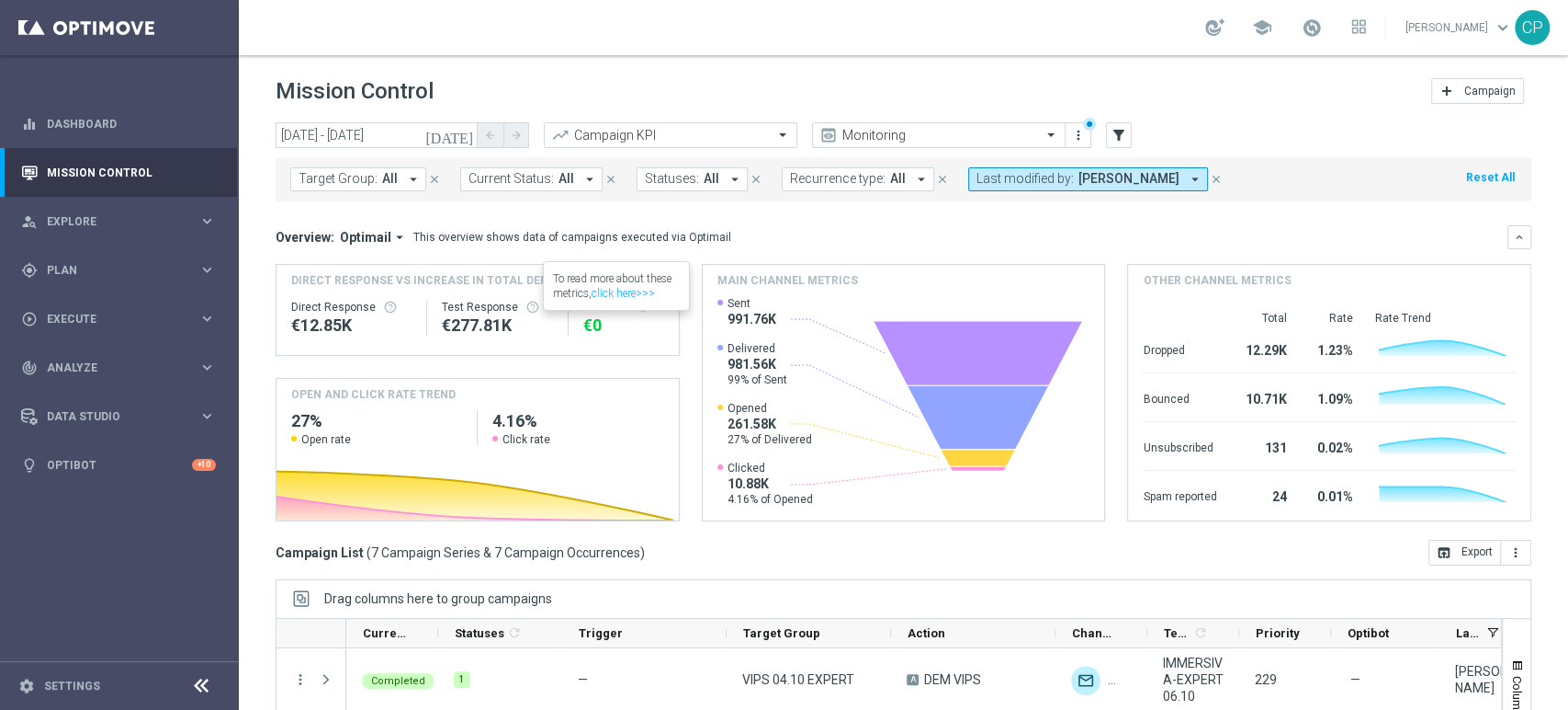
scroll to position [124, 0]
